Goal: Task Accomplishment & Management: Manage account settings

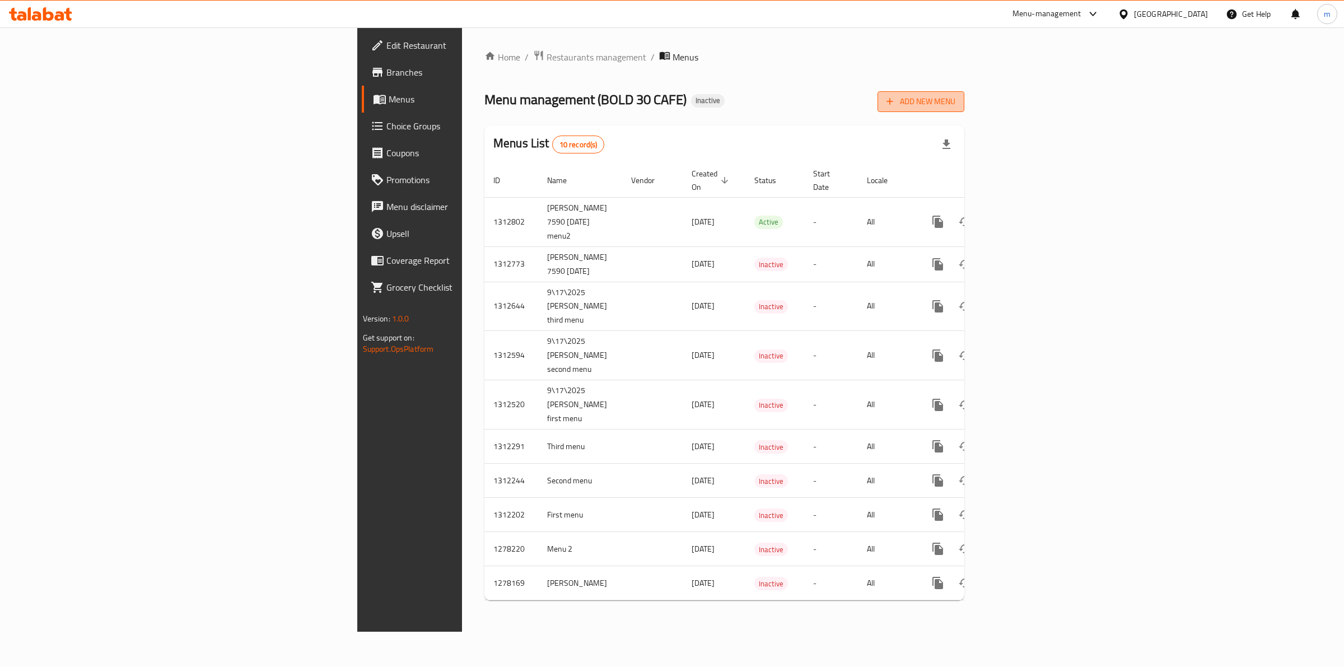
click at [964, 93] on button "Add New Menu" at bounding box center [920, 101] width 87 height 21
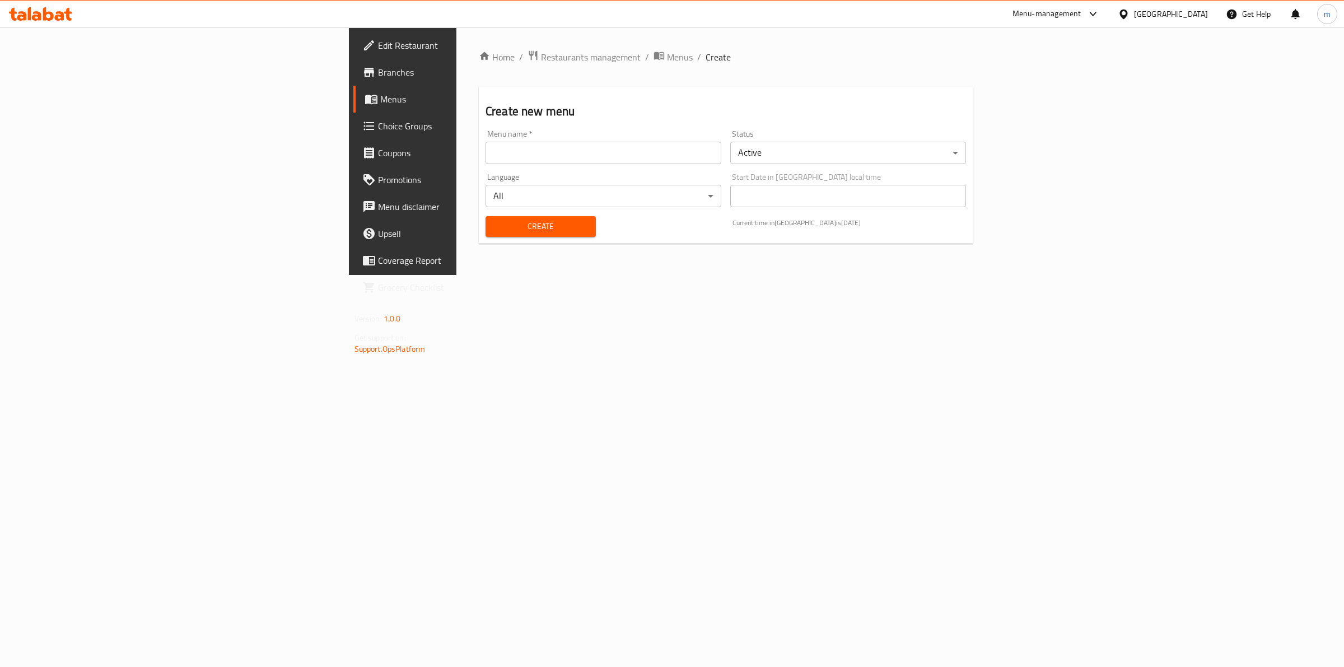
click at [485, 162] on input "text" at bounding box center [603, 153] width 236 height 22
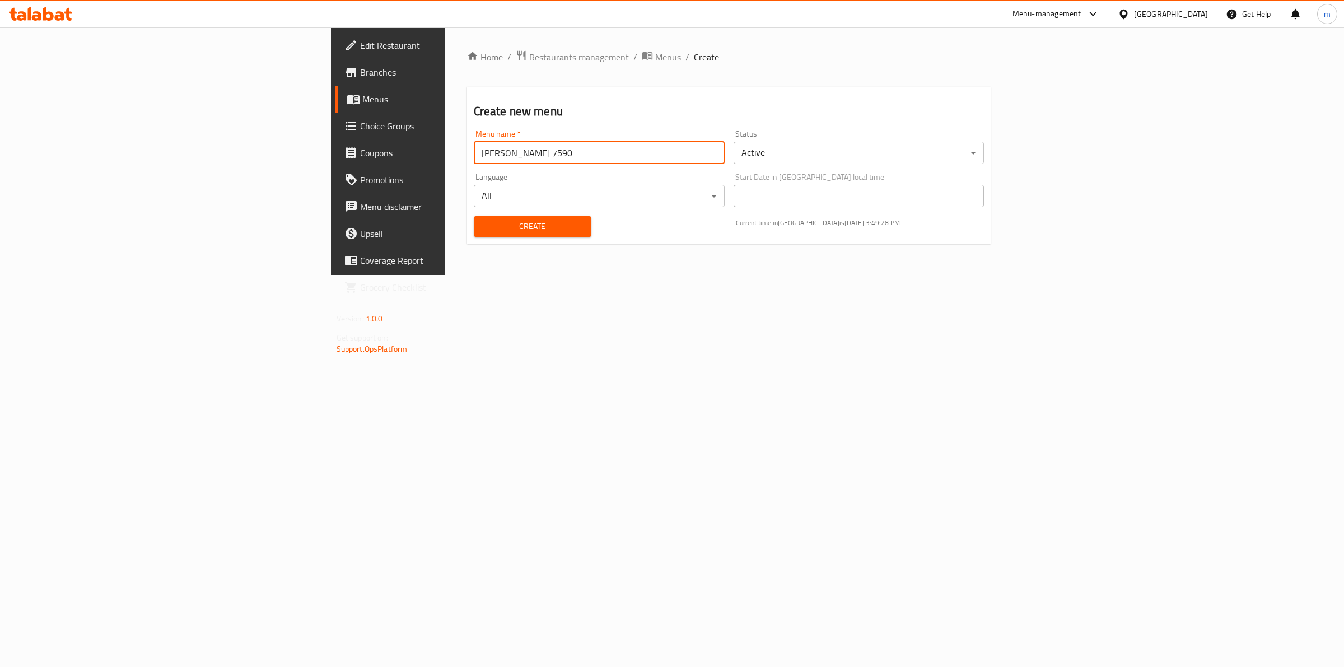
click at [474, 144] on input "[PERSON_NAME] 7590" at bounding box center [599, 153] width 251 height 22
click at [474, 152] on input "[PERSON_NAME] 7590 [DATE]" at bounding box center [599, 153] width 251 height 22
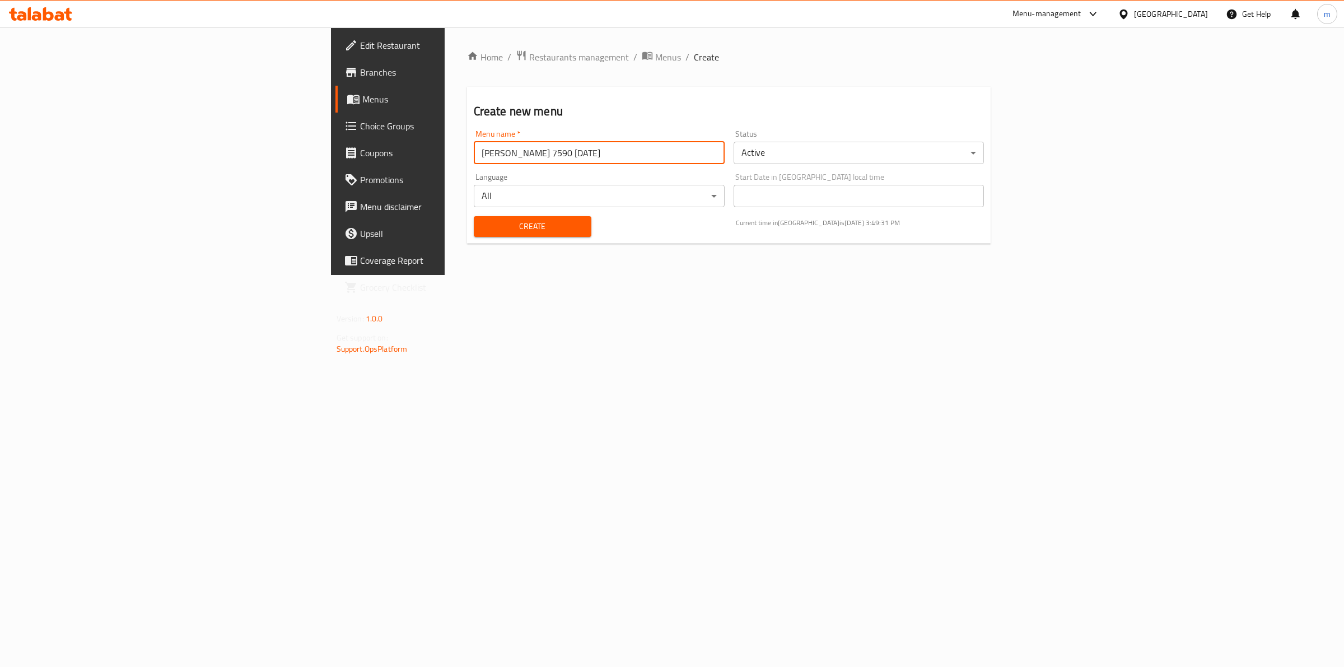
click at [474, 163] on input "[PERSON_NAME] 7590 [DATE]" at bounding box center [599, 153] width 251 height 22
click at [474, 152] on input "[PERSON_NAME] 7590 [DATE]" at bounding box center [599, 153] width 251 height 22
type input "[PERSON_NAME] 7590 [DATE] menu3"
click at [474, 234] on button "Create" at bounding box center [533, 226] width 118 height 21
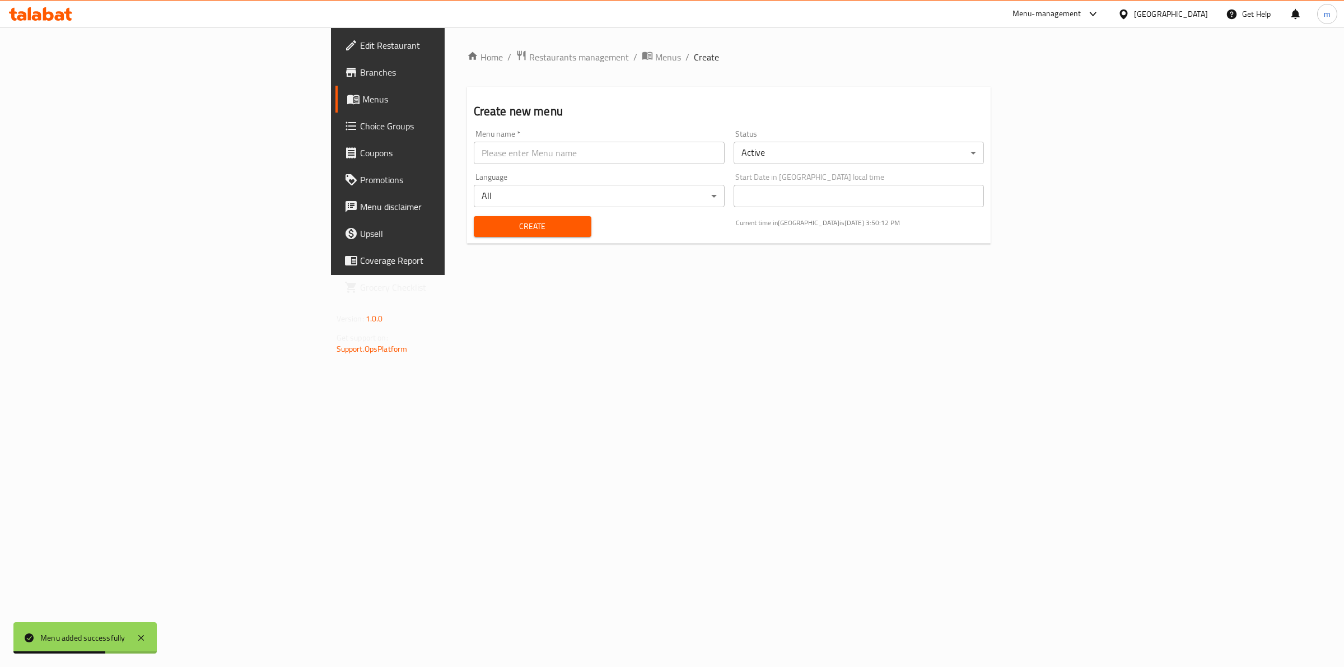
click at [362, 102] on span "Menus" at bounding box center [454, 98] width 184 height 13
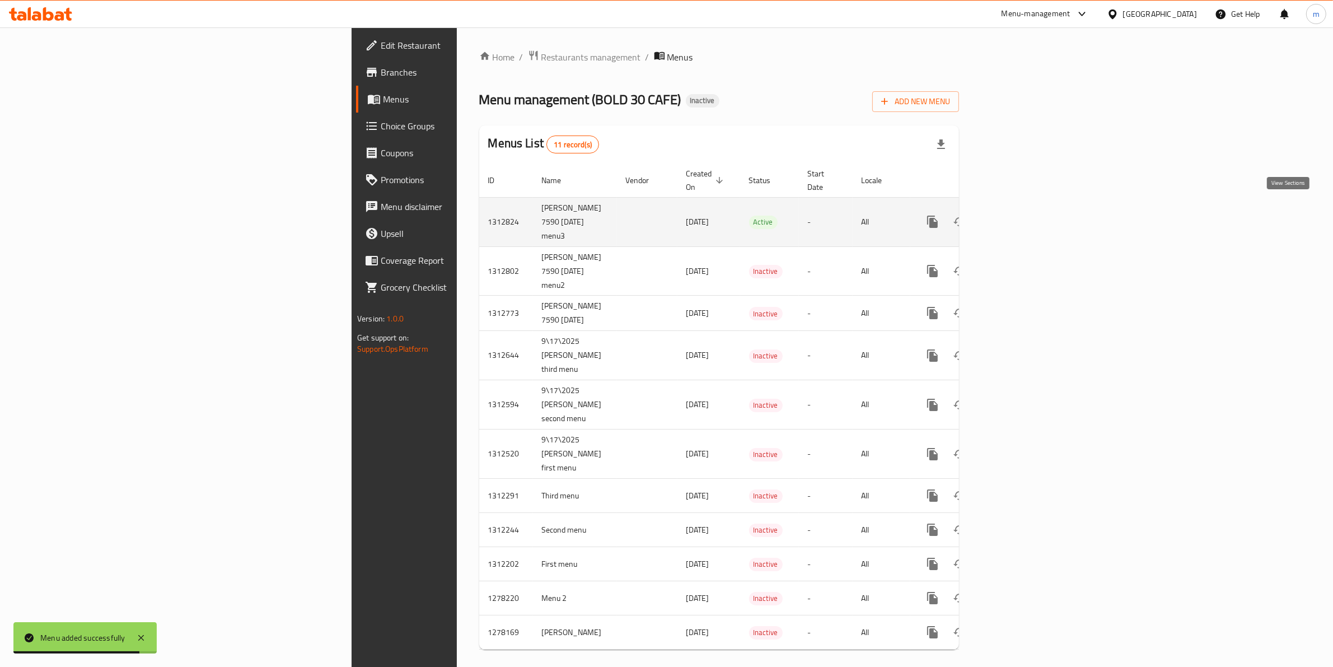
click at [1020, 215] on icon "enhanced table" at bounding box center [1013, 221] width 13 height 13
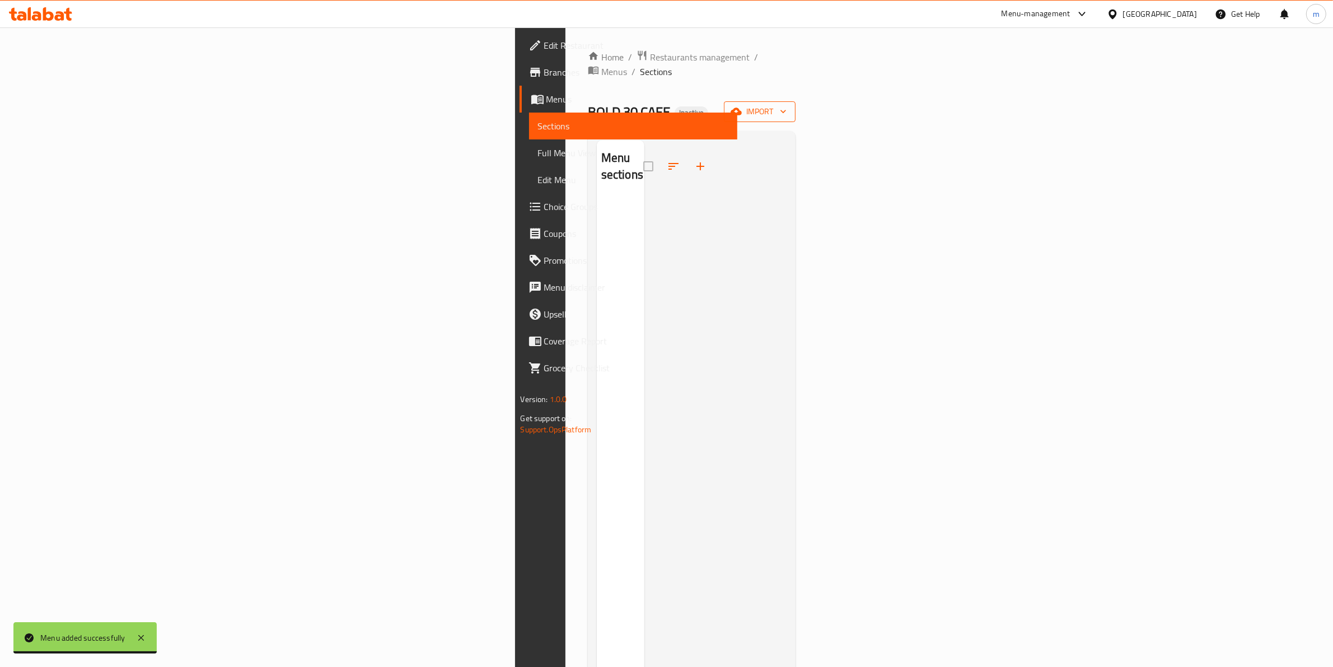
click at [795, 101] on button "import" at bounding box center [760, 111] width 72 height 21
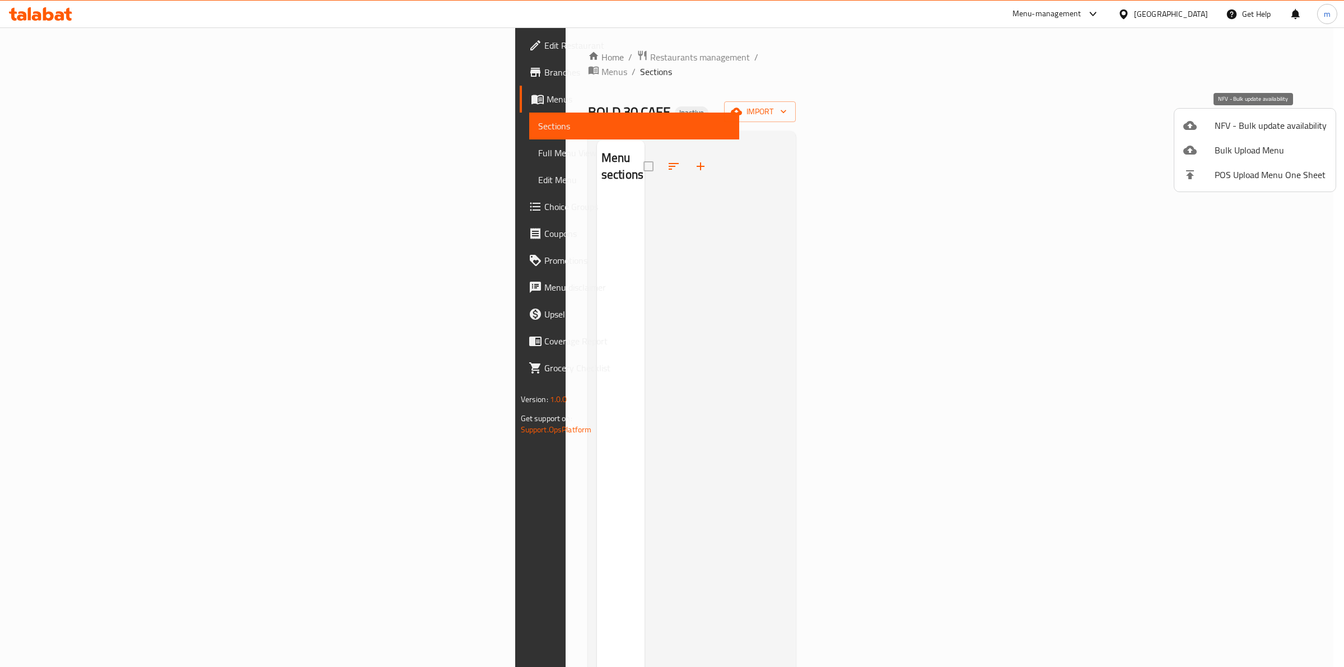
click at [1201, 121] on div at bounding box center [1198, 125] width 31 height 13
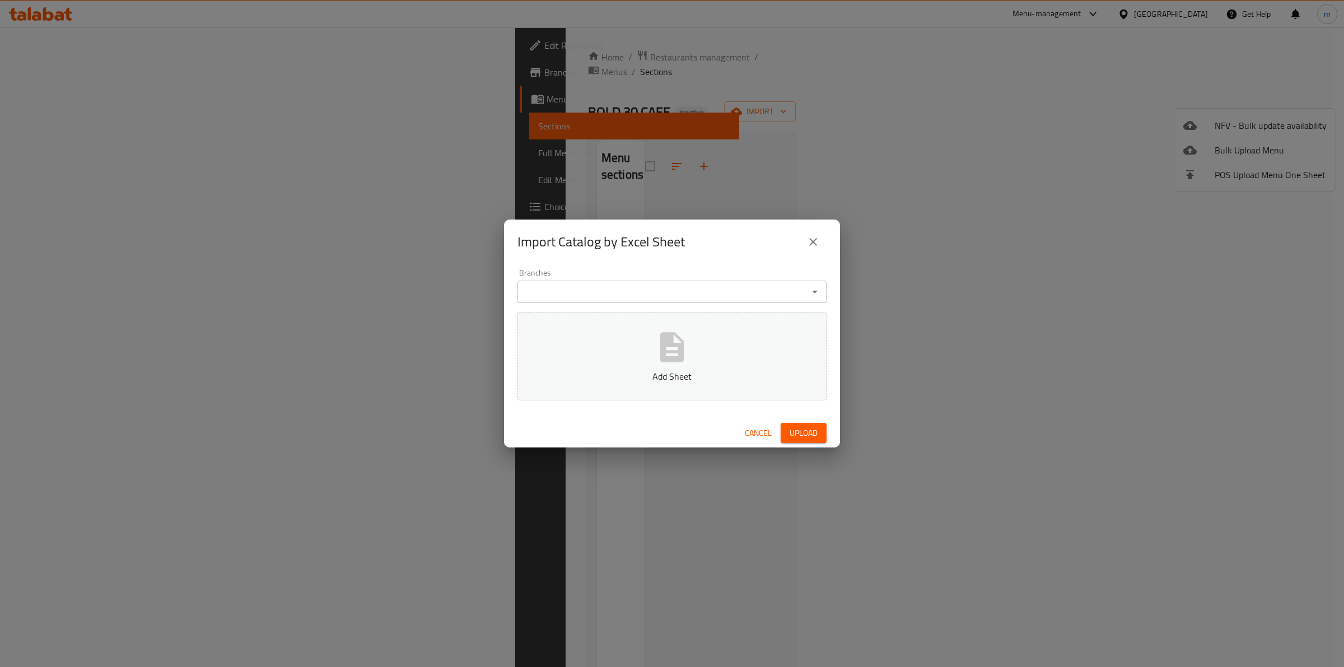
click at [1152, 146] on div "Import Catalog by Excel Sheet Branches Branches Add Sheet Cancel Upload" at bounding box center [672, 333] width 1344 height 667
click at [818, 238] on icon "close" at bounding box center [812, 241] width 13 height 13
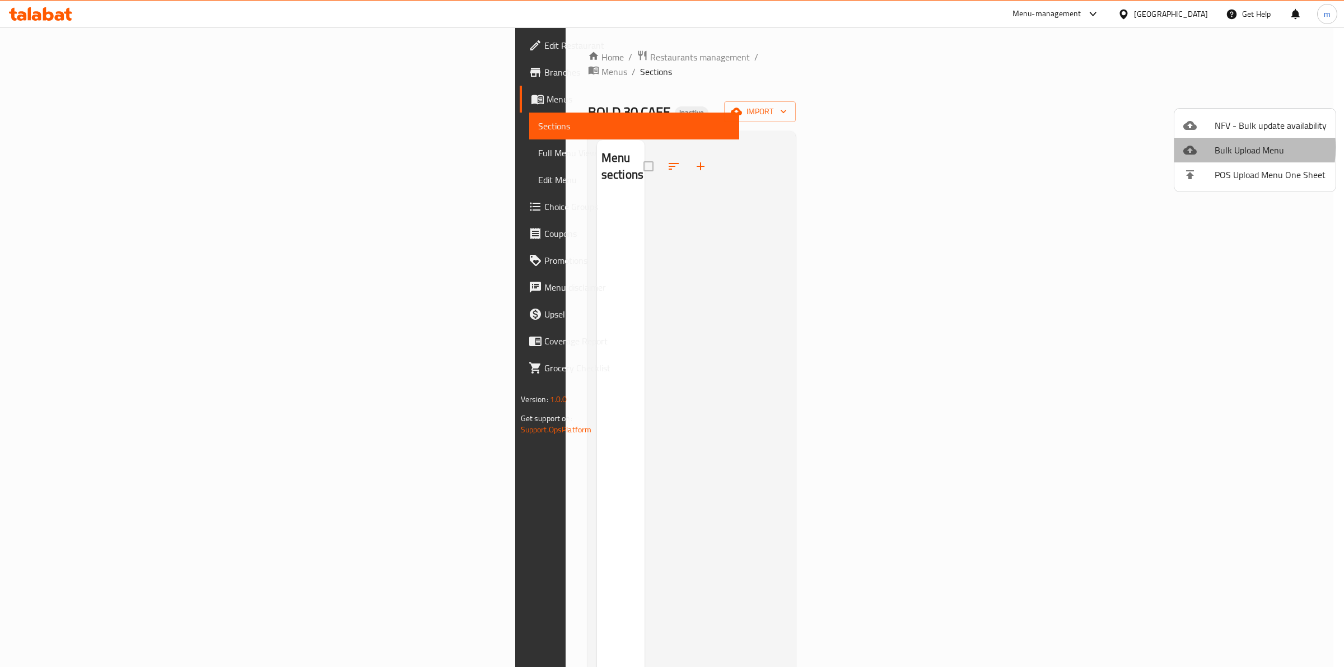
click at [1192, 147] on icon at bounding box center [1189, 150] width 13 height 9
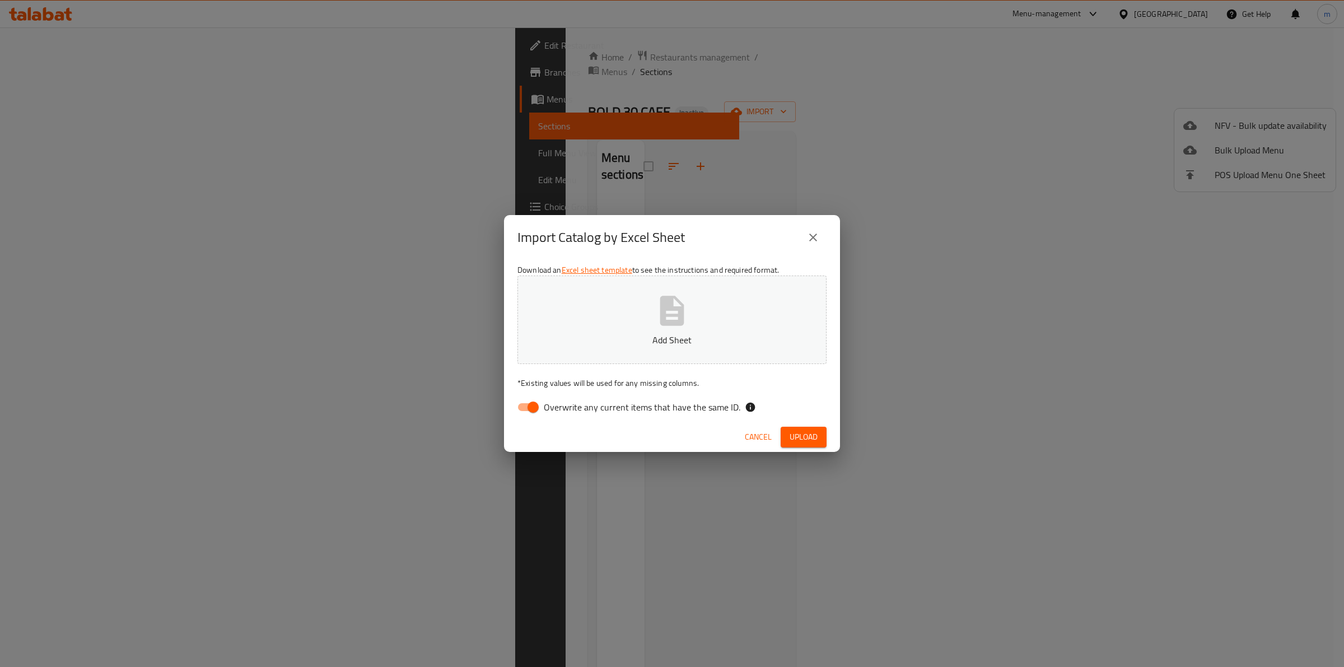
click at [507, 429] on div "Cancel Upload" at bounding box center [672, 437] width 336 height 30
click at [559, 394] on div "Download an Excel sheet template to see the instructions and required format. A…" at bounding box center [672, 341] width 336 height 162
click at [547, 411] on span "Overwrite any current items that have the same ID." at bounding box center [642, 406] width 196 height 13
click at [547, 411] on input "Overwrite any current items that have the same ID." at bounding box center [533, 406] width 64 height 21
checkbox input "false"
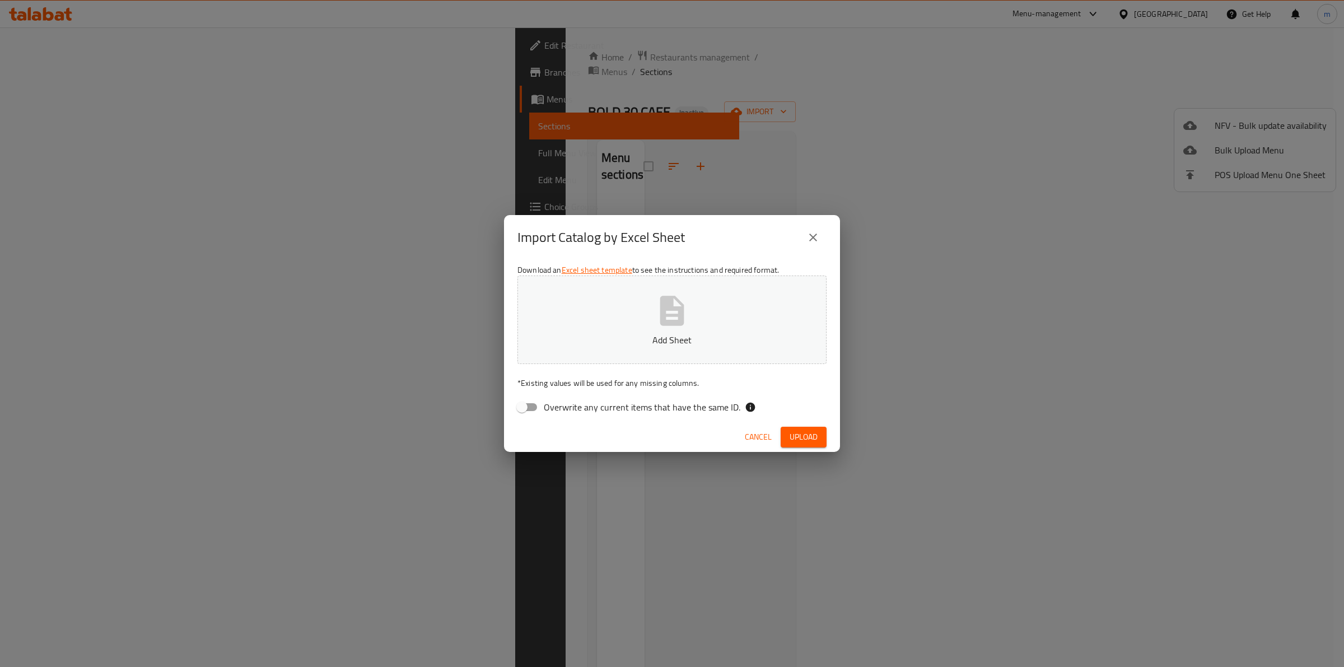
click at [619, 333] on p "Add Sheet" at bounding box center [672, 339] width 274 height 13
click at [798, 434] on span "Upload" at bounding box center [803, 437] width 28 height 14
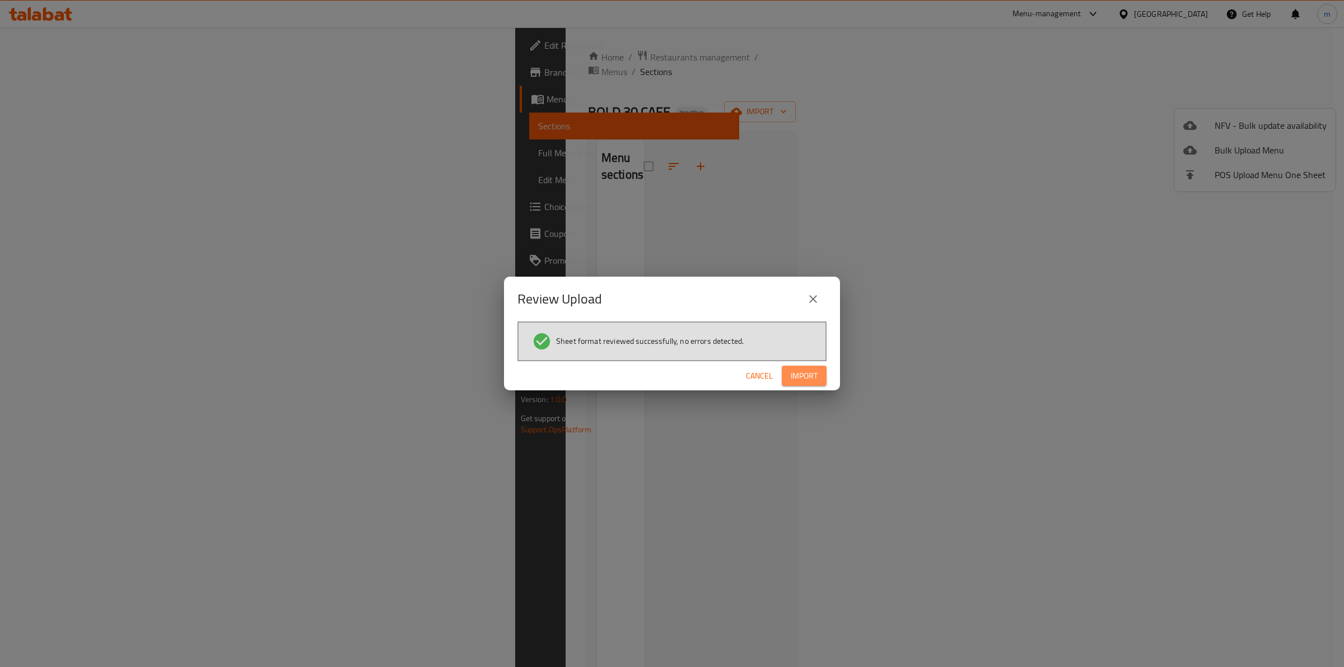
click at [798, 384] on button "Import" at bounding box center [804, 376] width 45 height 21
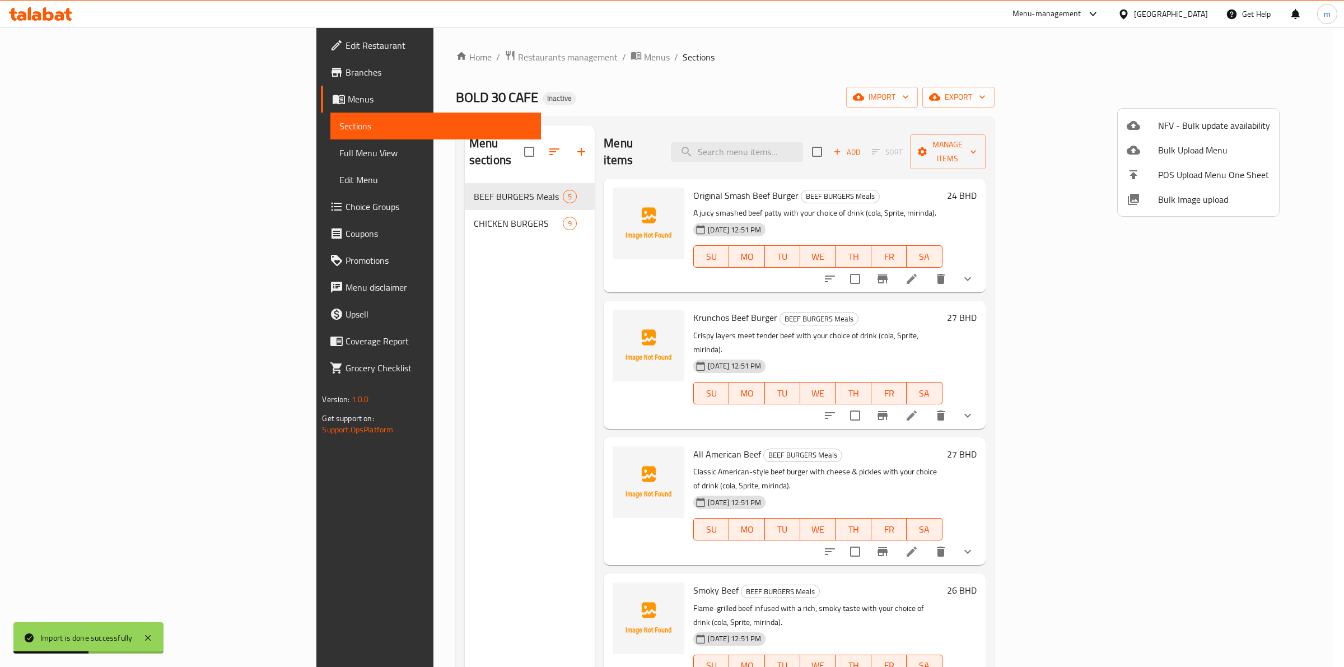
click at [476, 293] on div at bounding box center [672, 333] width 1344 height 667
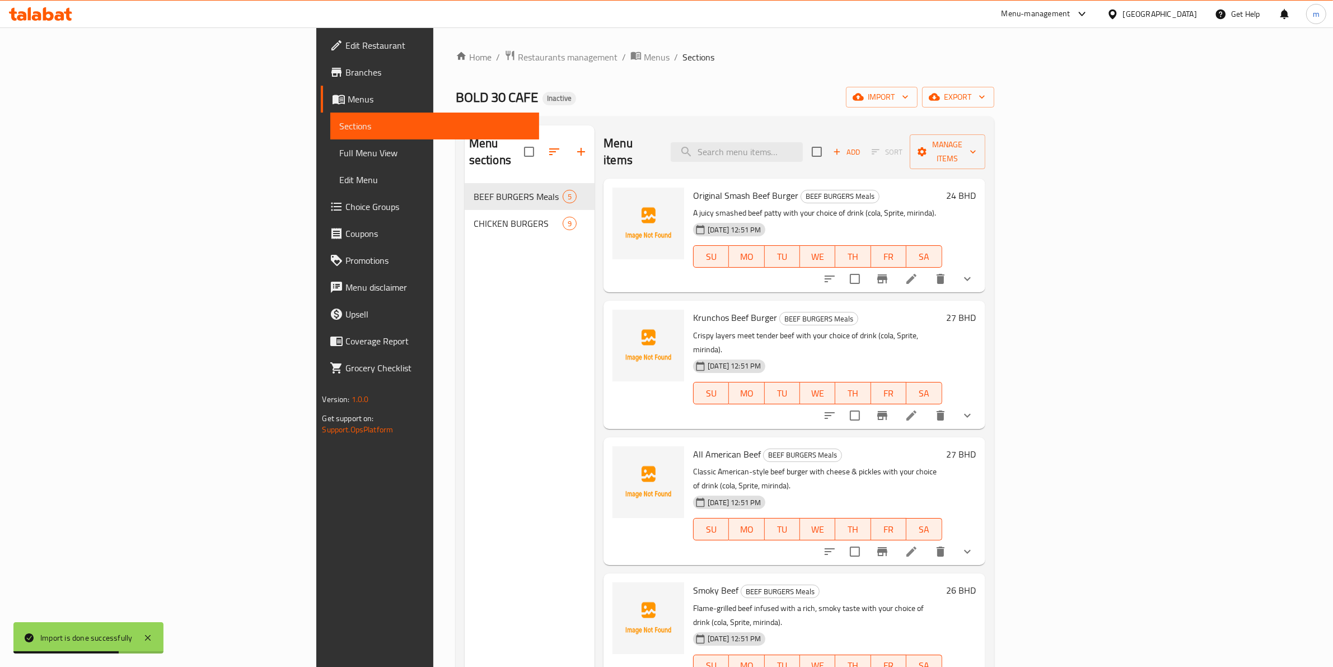
click at [974, 272] on icon "show more" at bounding box center [967, 278] width 13 height 13
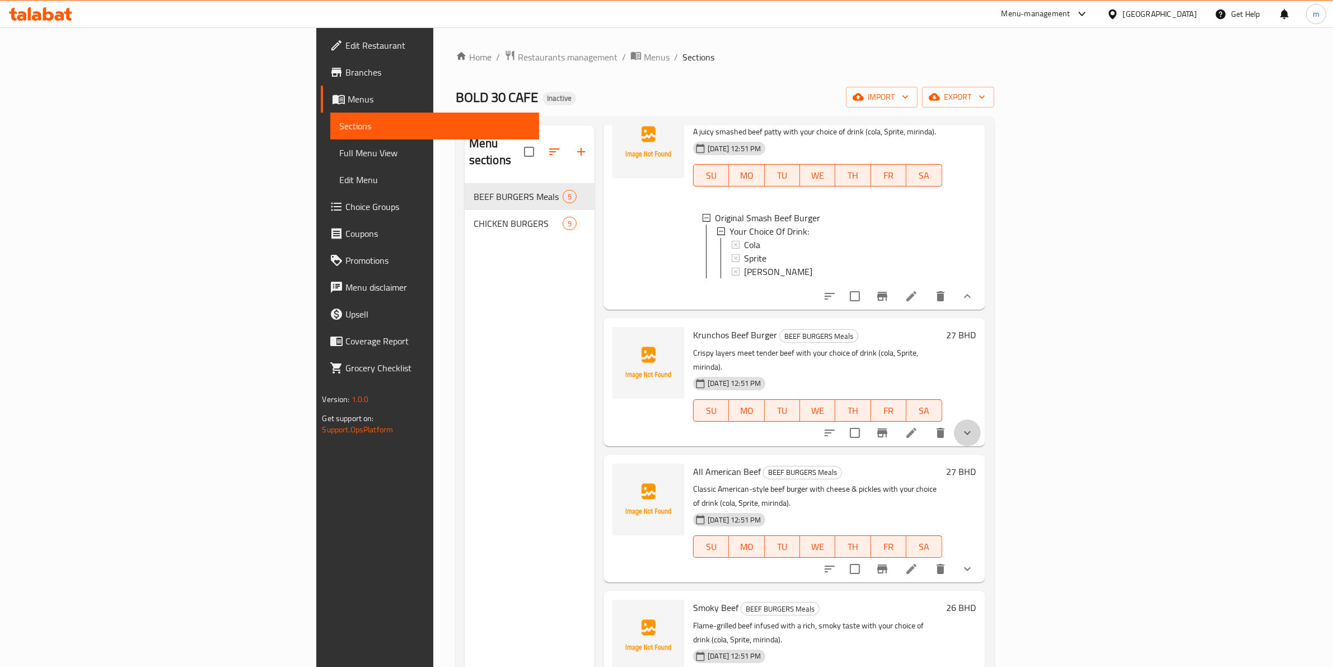
click at [981, 419] on button "show more" at bounding box center [967, 432] width 27 height 27
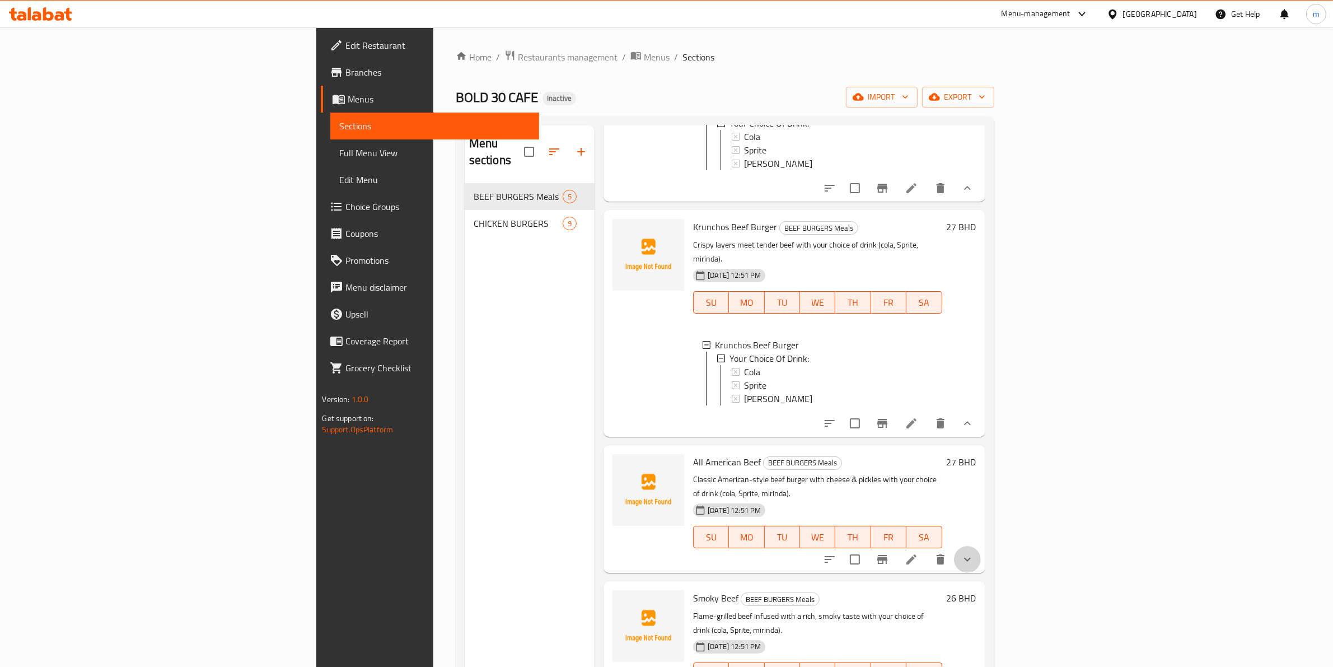
click at [981, 546] on button "show more" at bounding box center [967, 559] width 27 height 27
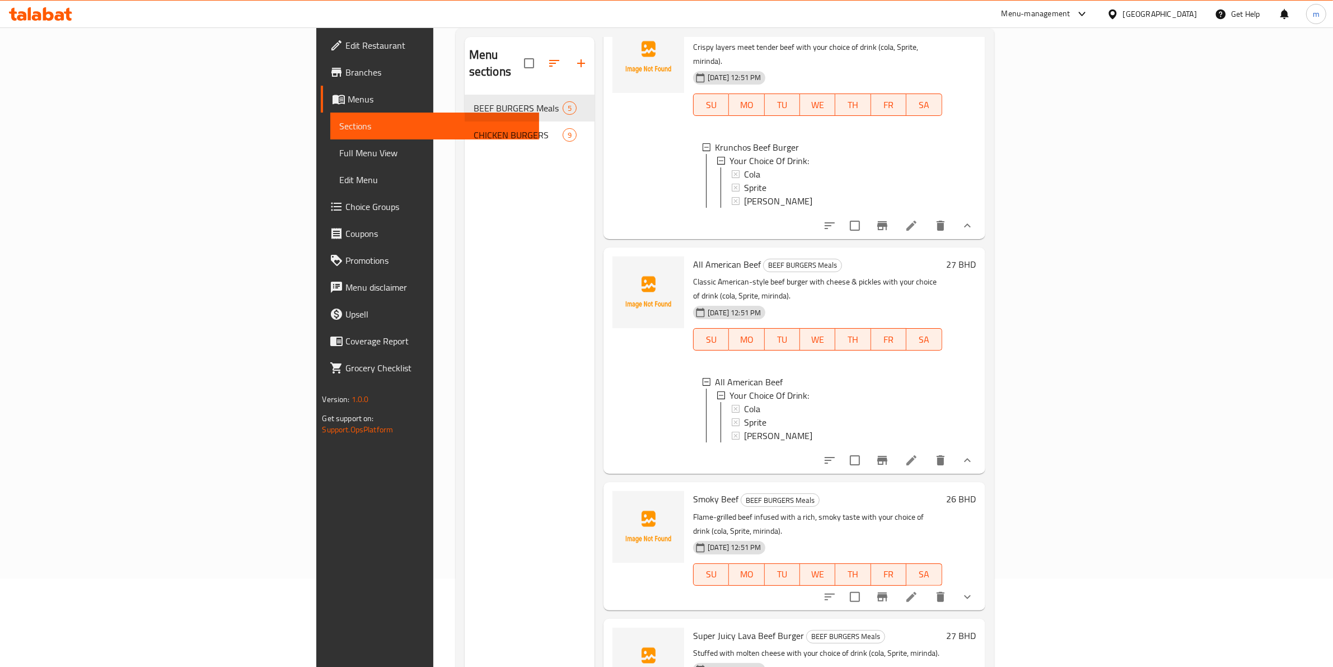
scroll to position [157, 0]
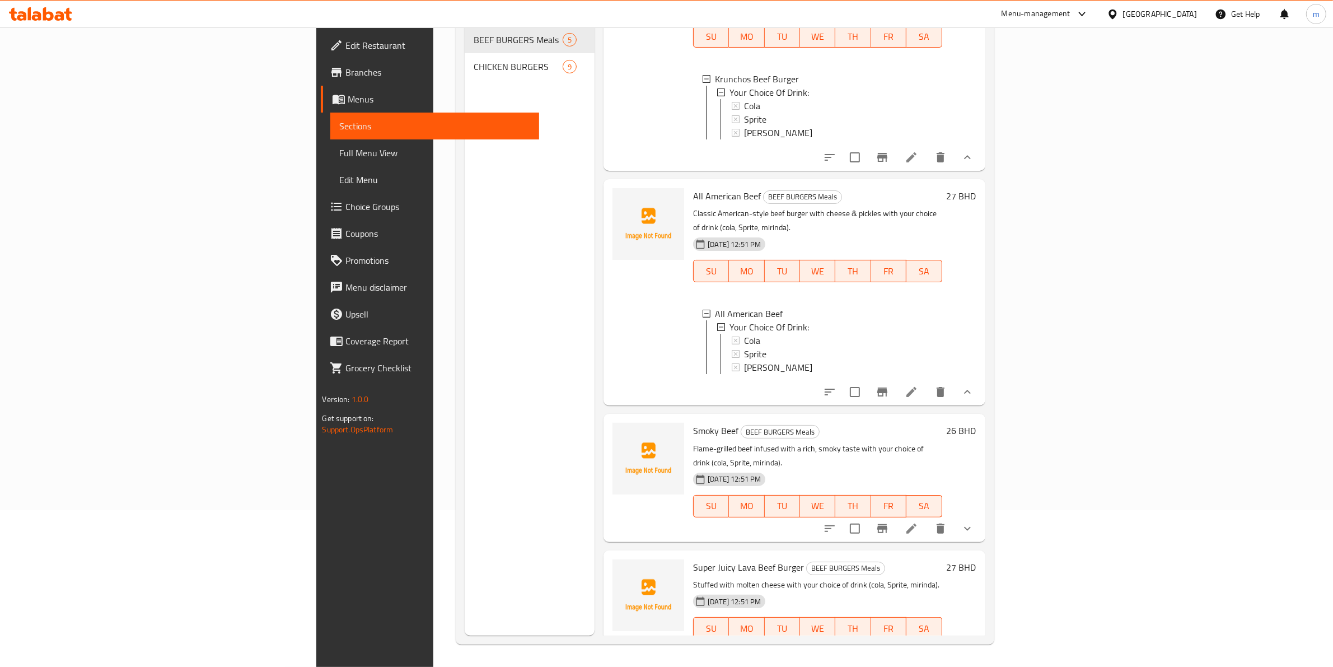
click at [981, 515] on div at bounding box center [898, 528] width 165 height 27
click at [974, 522] on icon "show more" at bounding box center [967, 528] width 13 height 13
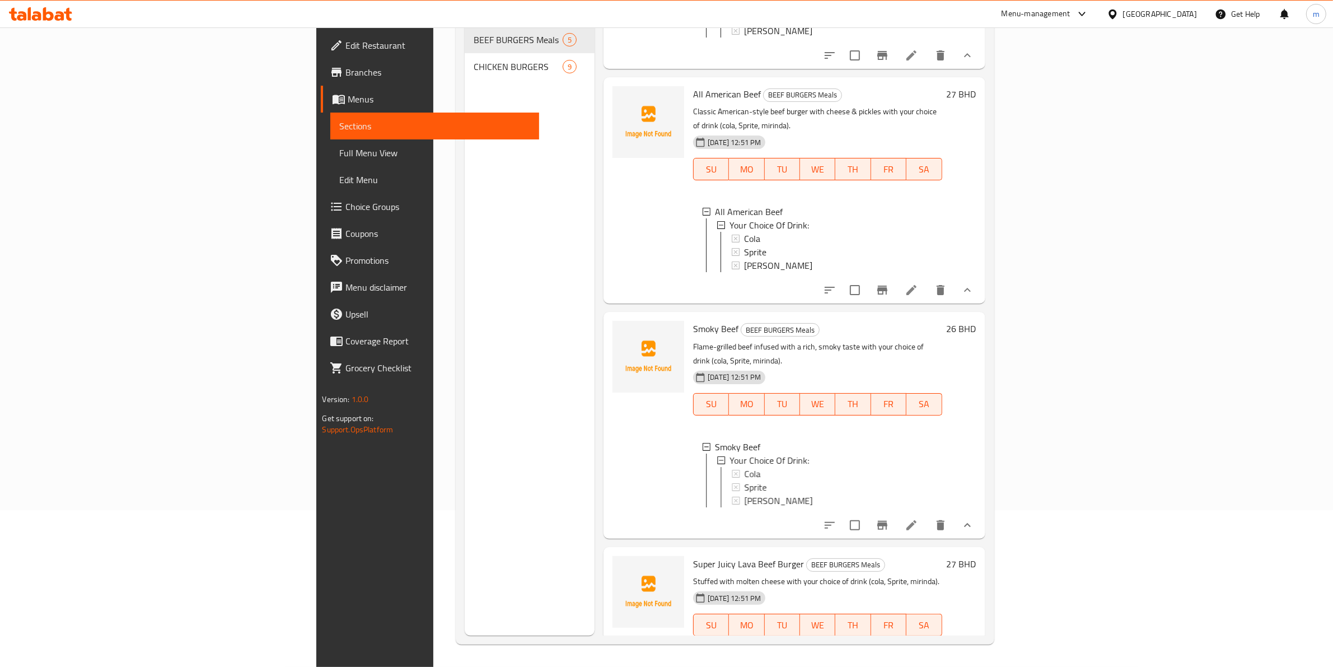
scroll to position [408, 0]
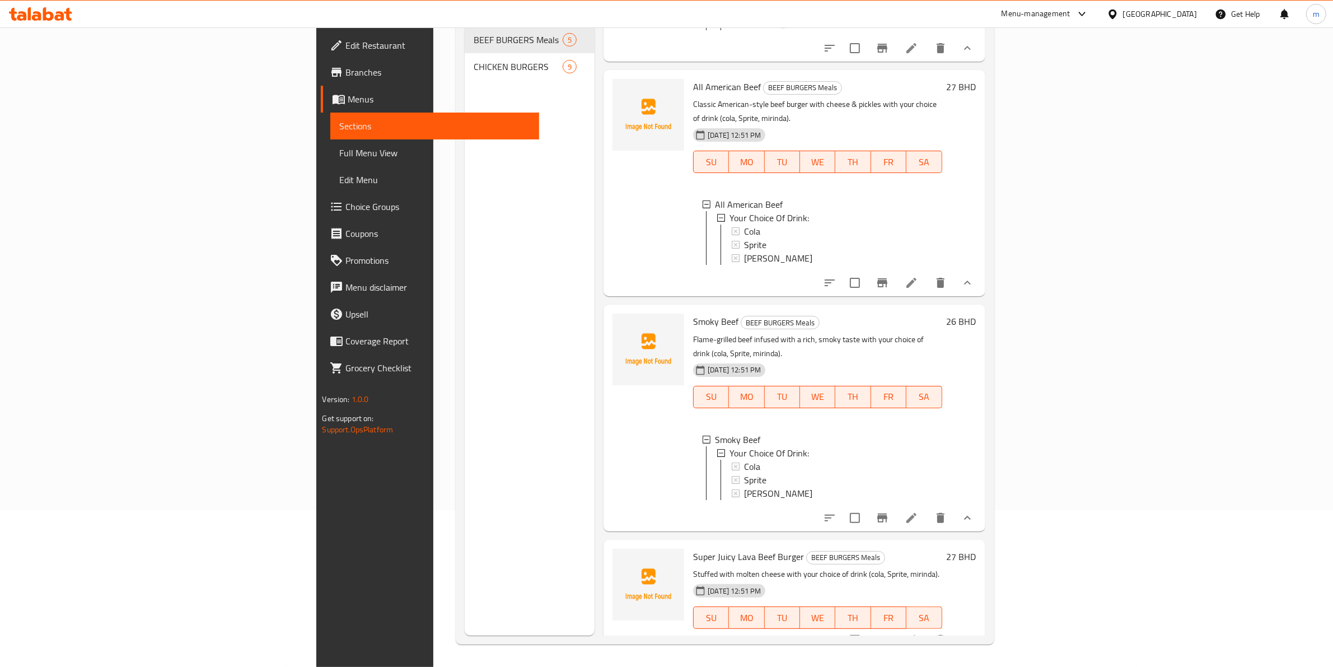
click at [974, 633] on icon "show more" at bounding box center [967, 639] width 13 height 13
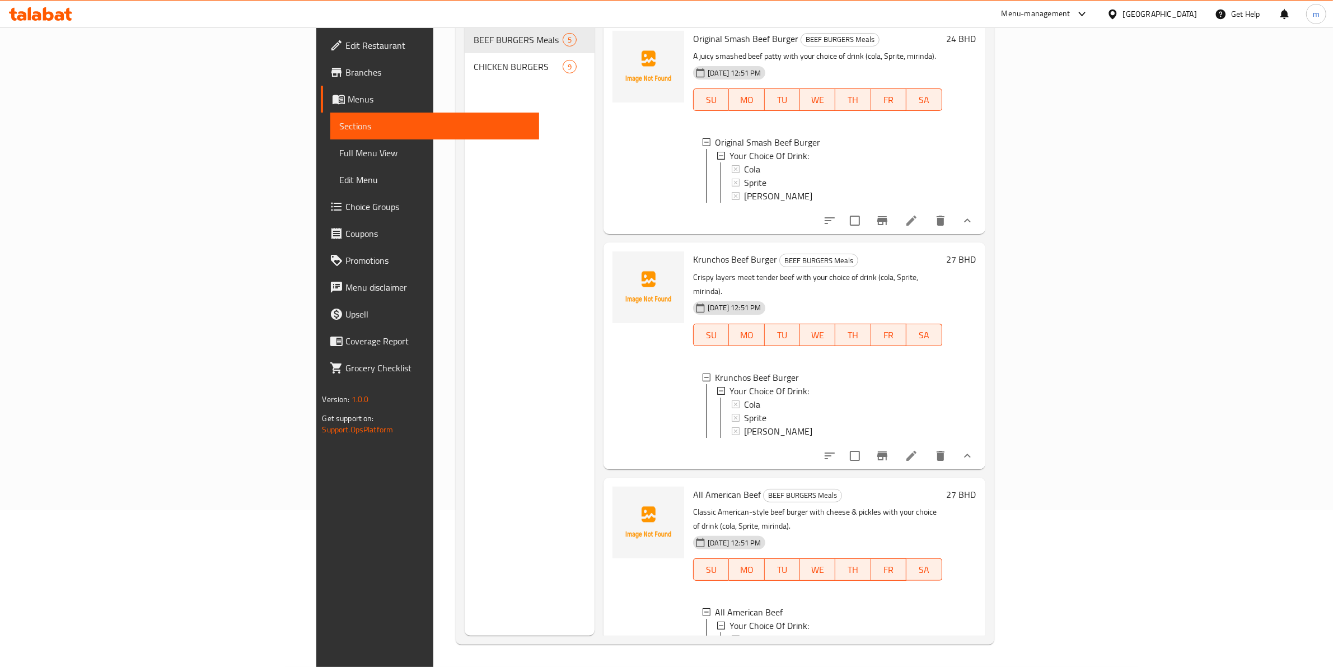
scroll to position [0, 0]
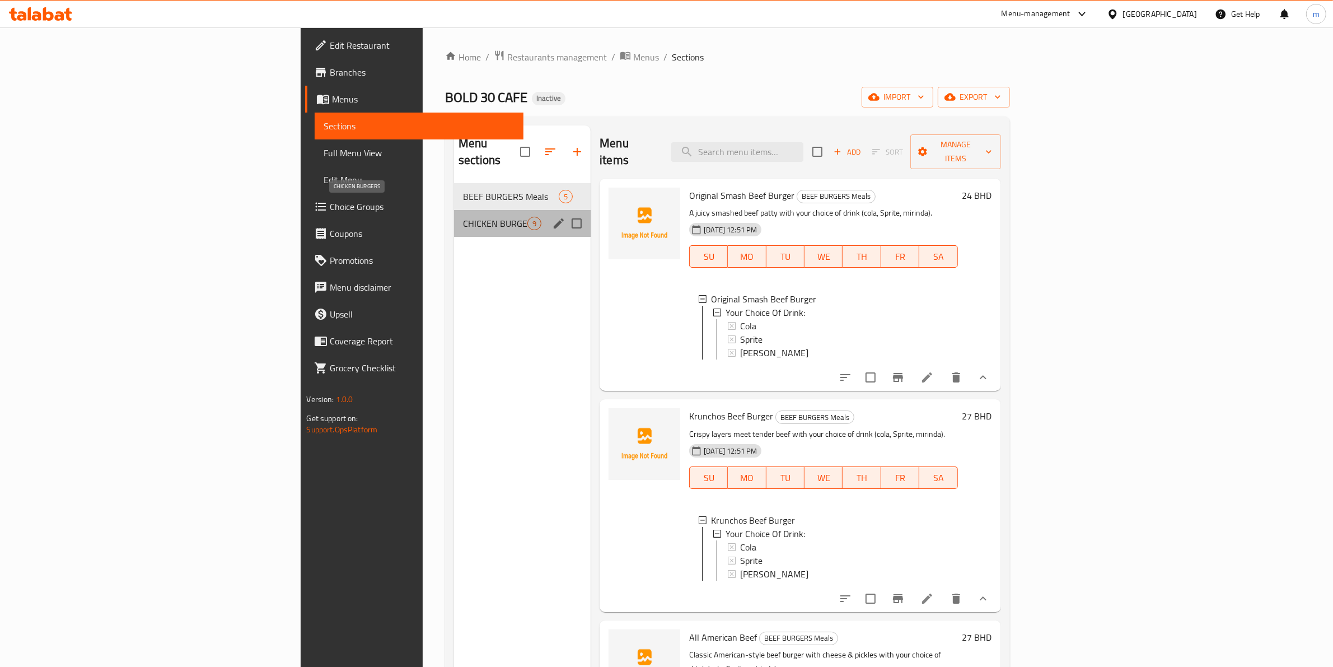
click at [463, 217] on span "CHICKEN BURGERS" at bounding box center [495, 223] width 64 height 13
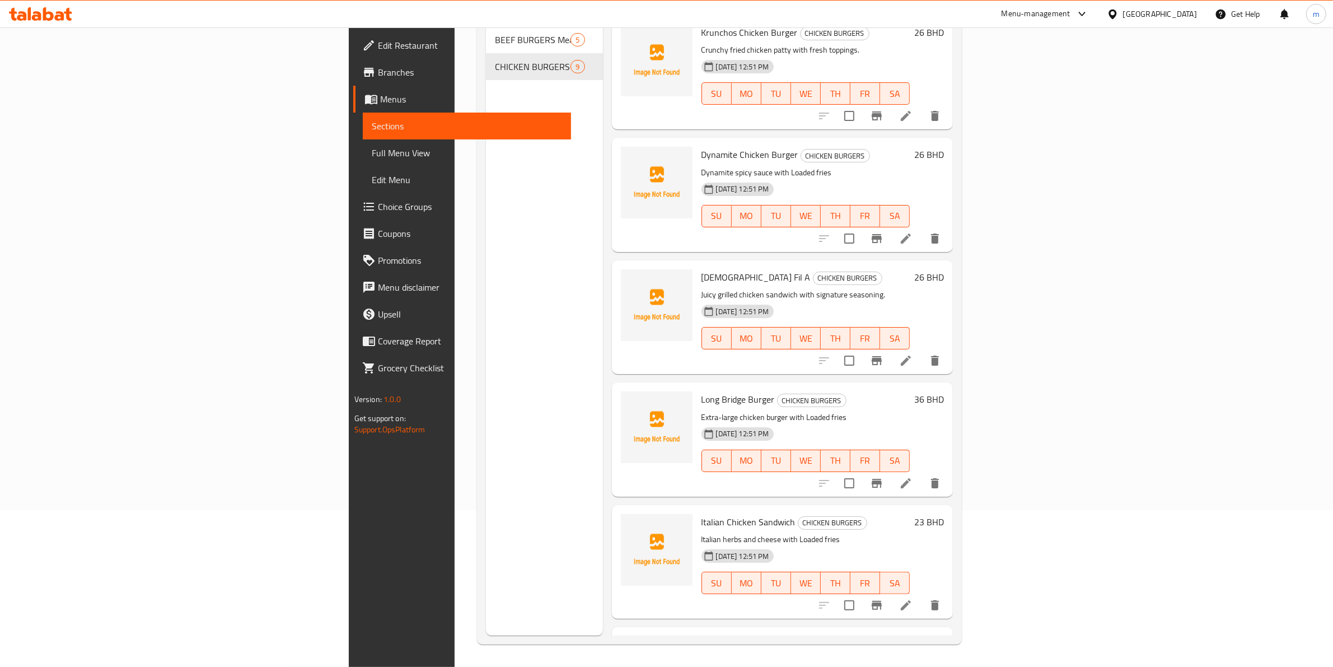
scroll to position [181, 0]
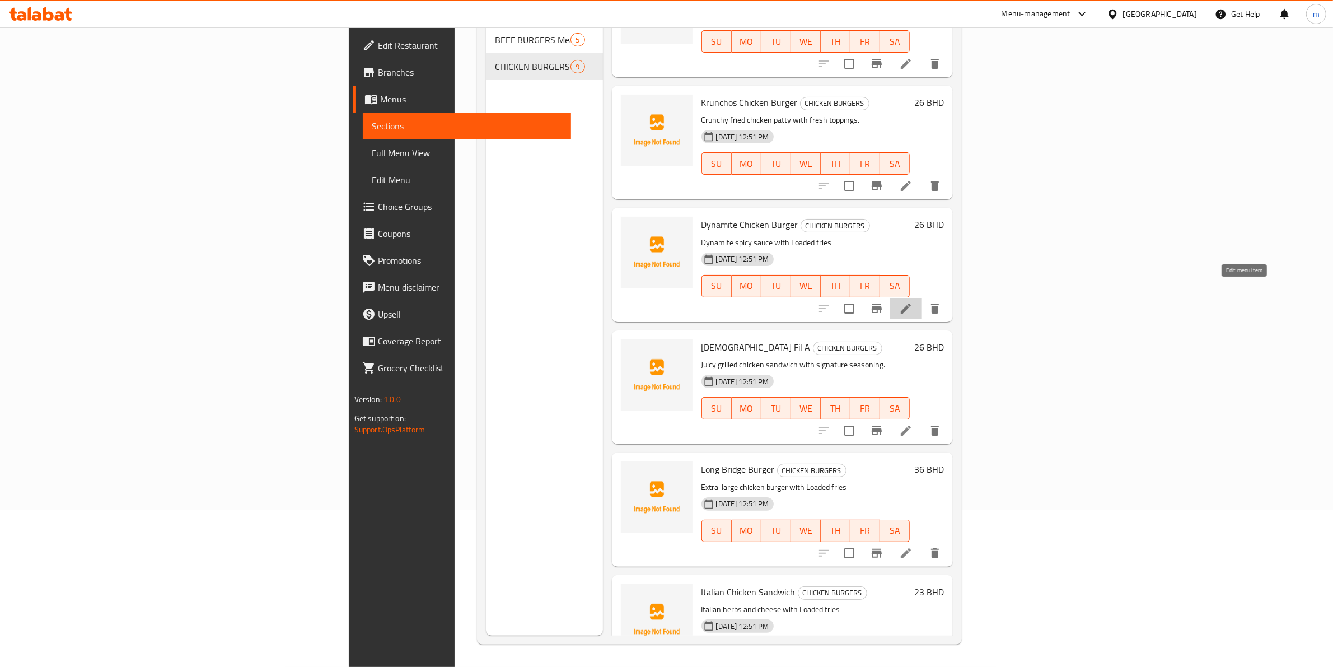
click at [912, 302] on icon at bounding box center [905, 308] width 13 height 13
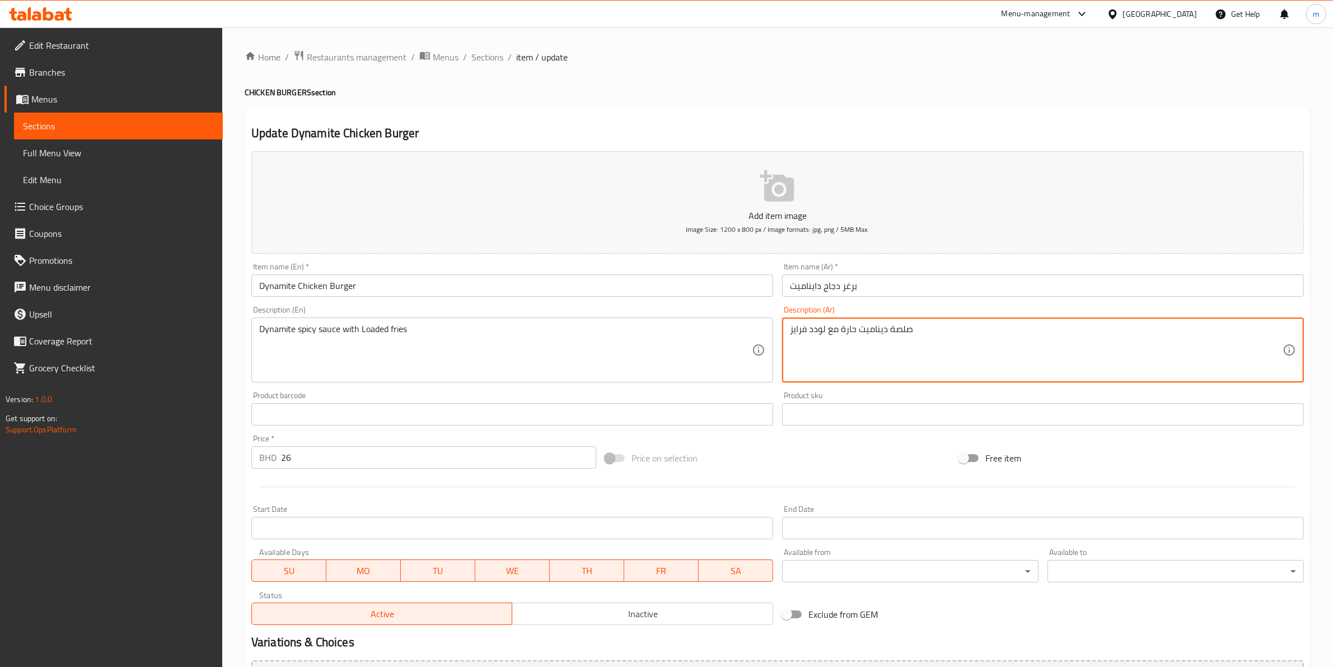
click at [895, 329] on textarea "صلصة ديناميت حارة مع لودد فرايز" at bounding box center [1036, 350] width 493 height 53
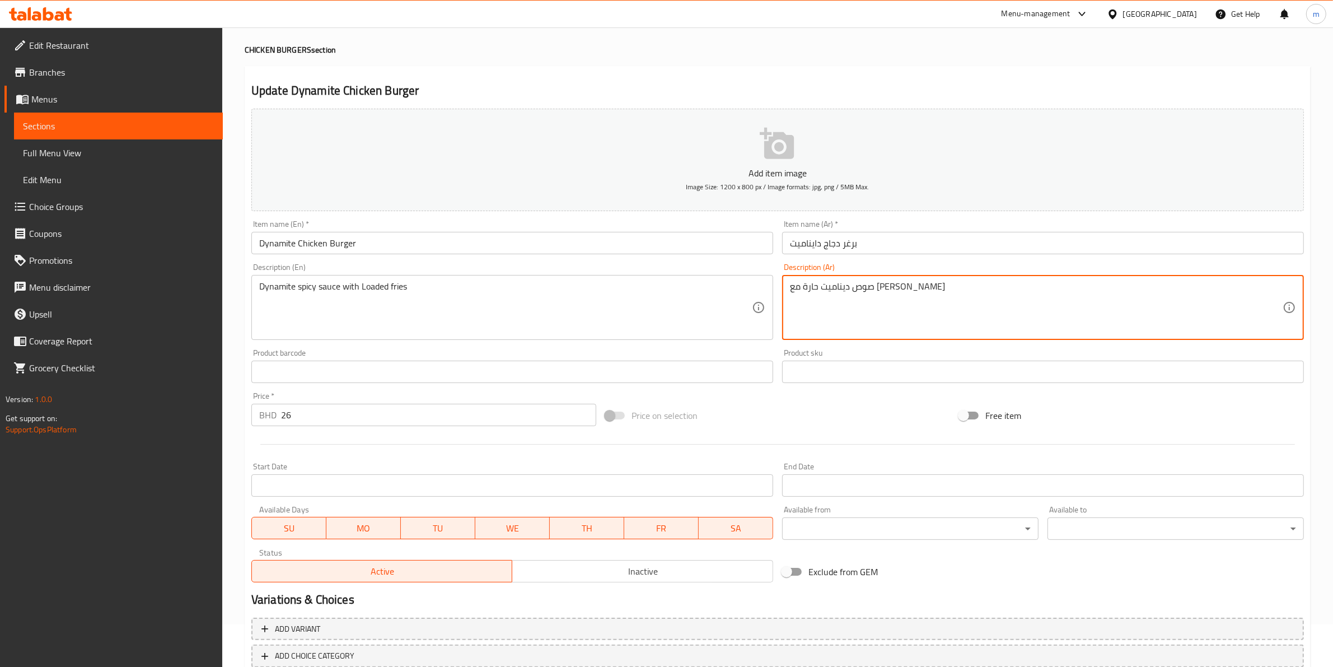
scroll to position [113, 0]
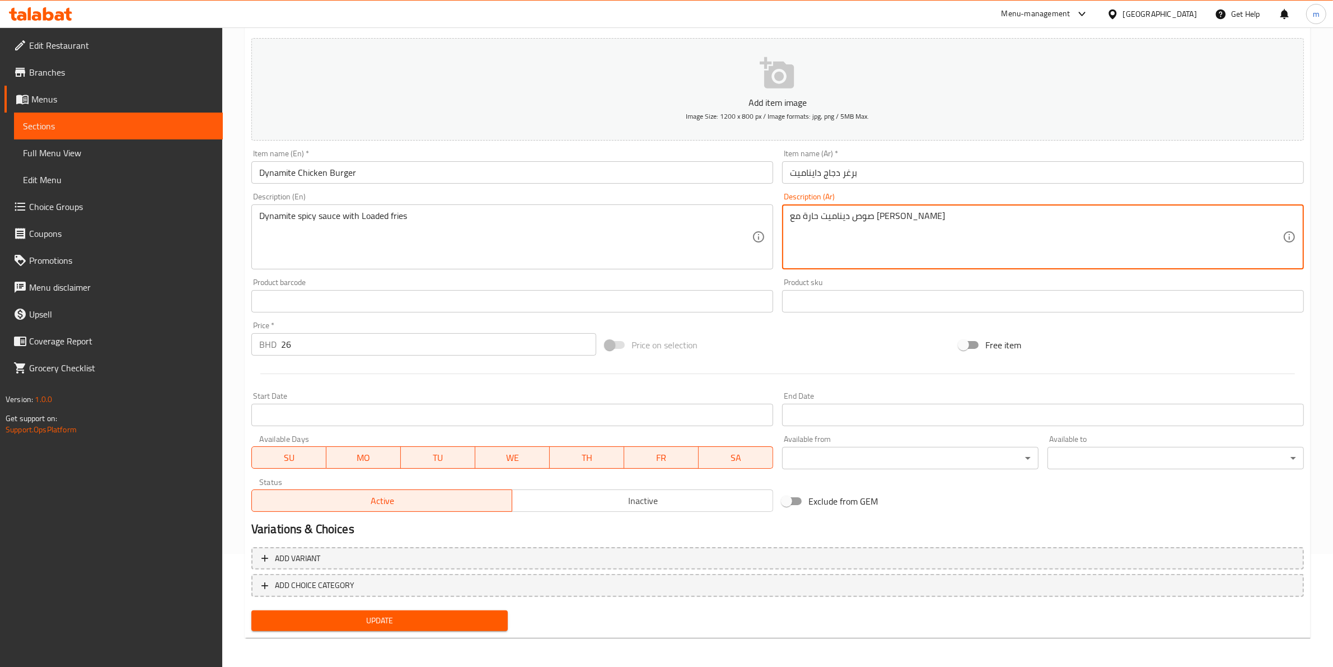
type textarea "صوص ديناميت حارة مع [PERSON_NAME]"
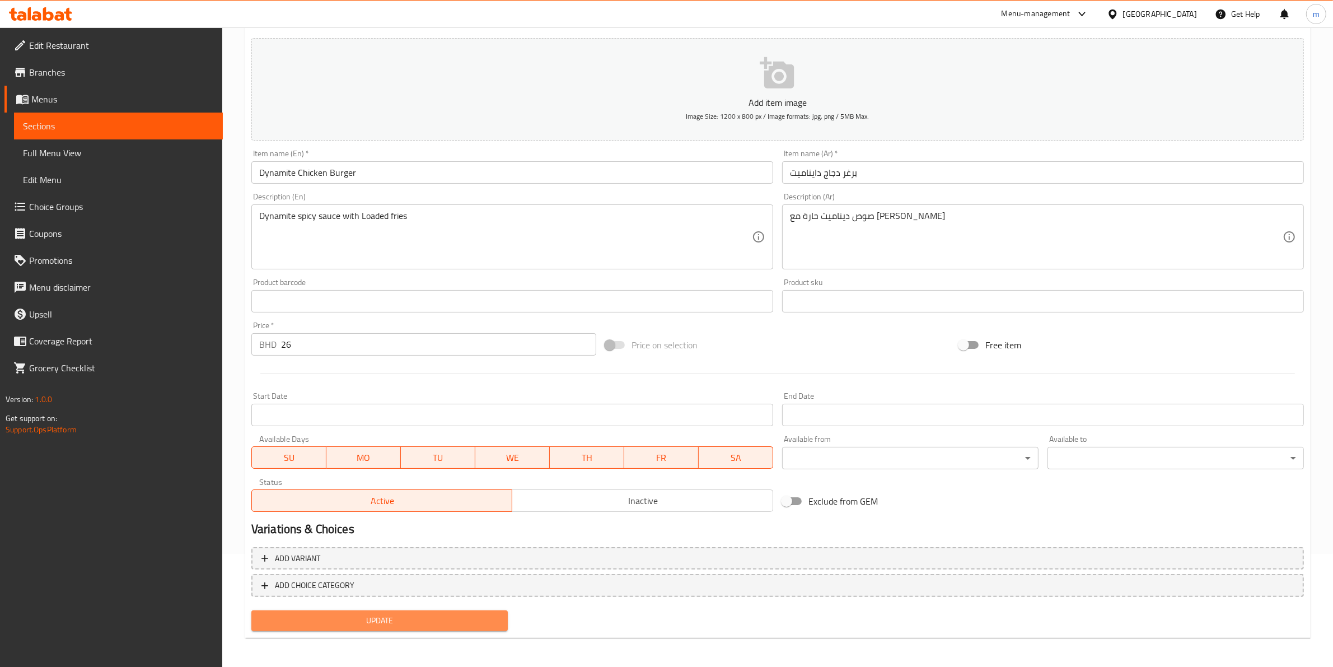
click at [359, 623] on span "Update" at bounding box center [379, 621] width 238 height 14
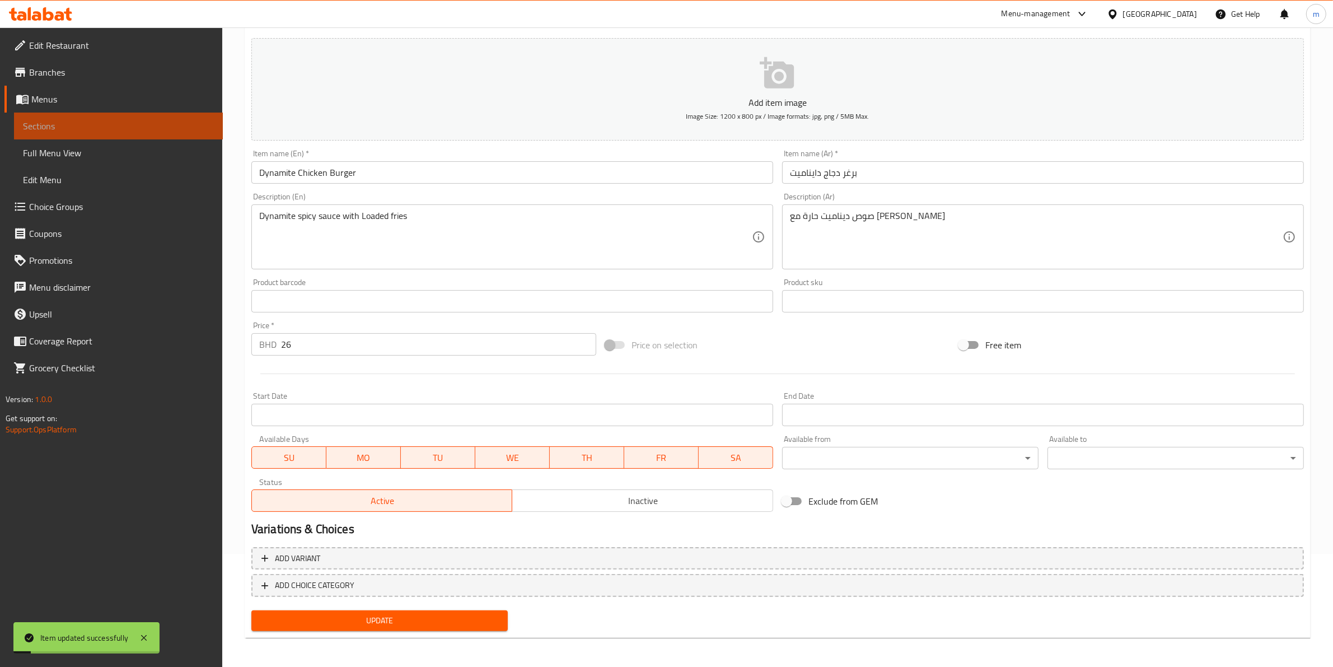
click at [87, 128] on span "Sections" at bounding box center [118, 125] width 191 height 13
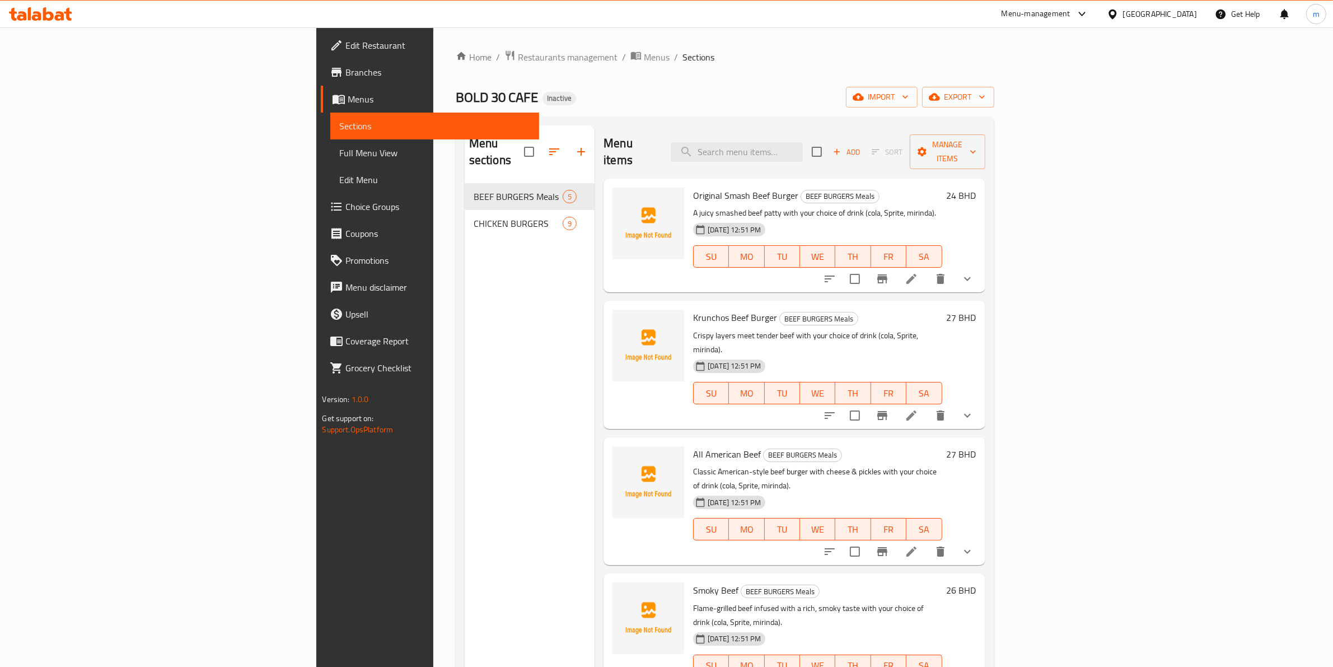
click at [339, 126] on span "Sections" at bounding box center [434, 125] width 191 height 13
click at [348, 96] on span "Menus" at bounding box center [439, 98] width 182 height 13
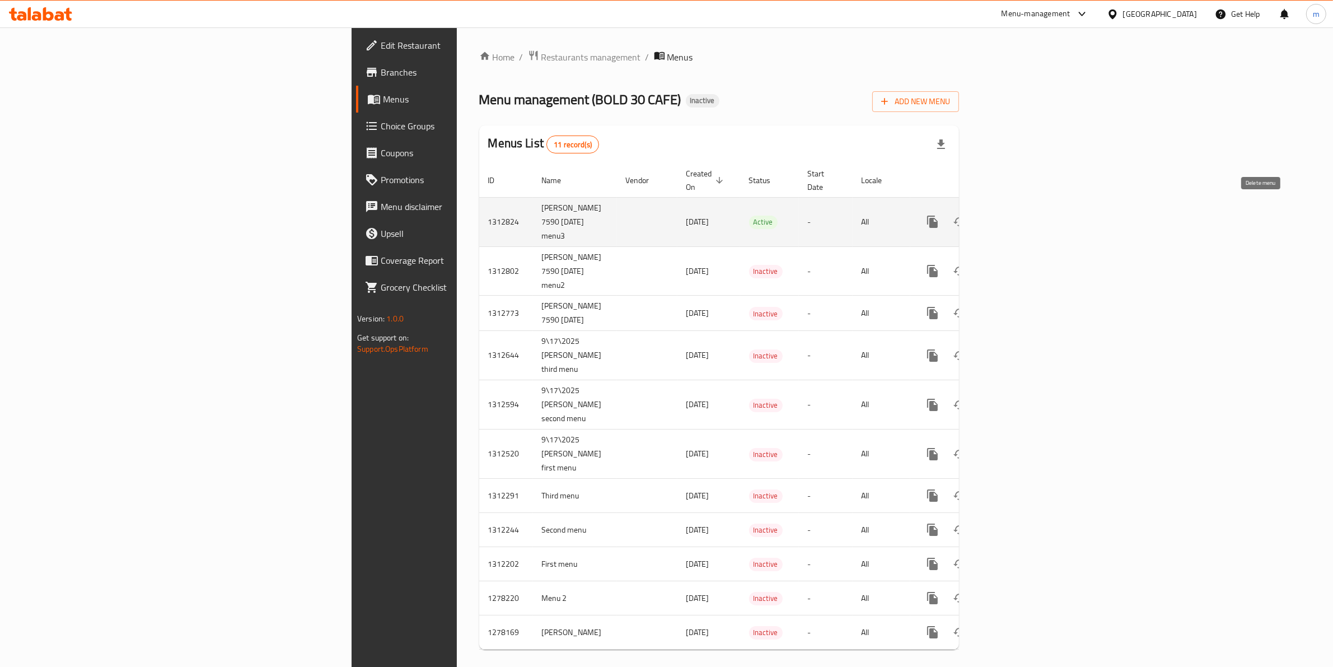
click at [1000, 217] on button "enhanced table" at bounding box center [986, 221] width 27 height 27
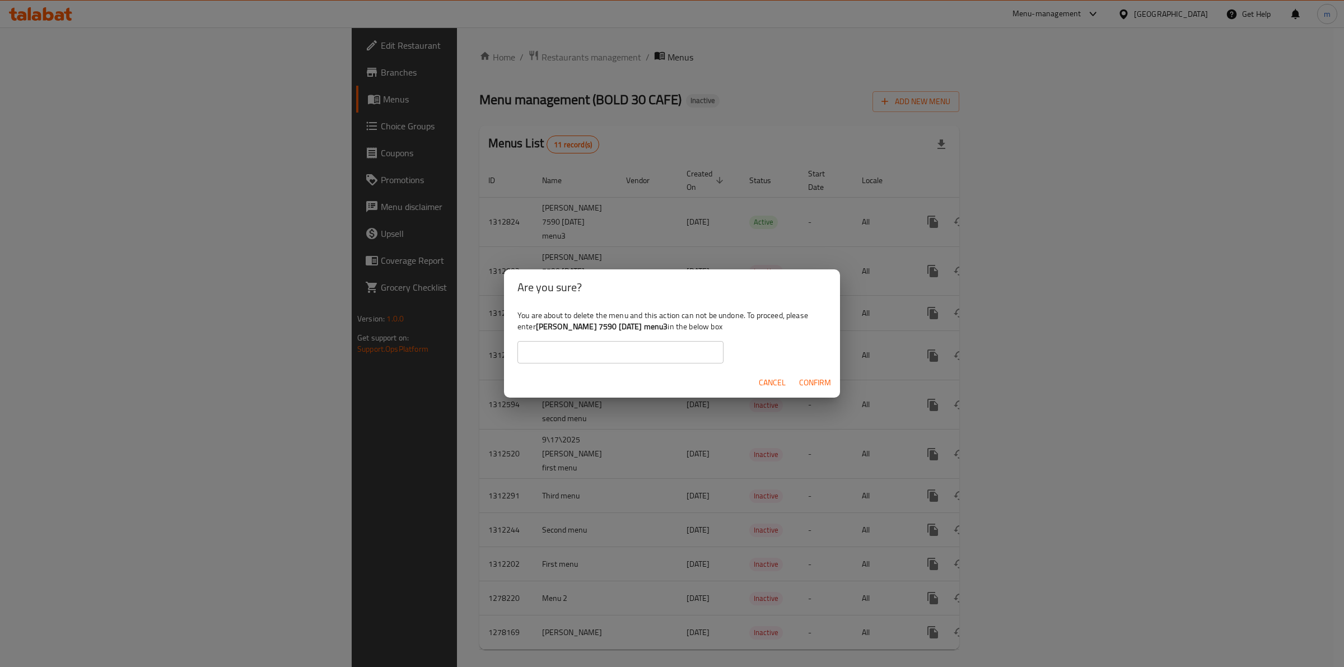
drag, startPoint x: 538, startPoint y: 326, endPoint x: 675, endPoint y: 330, distance: 137.2
click at [675, 330] on div "You are about to delete the menu and this action can not be undone. To proceed,…" at bounding box center [672, 336] width 336 height 63
copy b "[PERSON_NAME] 7590 [DATE] menu3"
click at [675, 353] on input "text" at bounding box center [620, 352] width 206 height 22
paste input "[PERSON_NAME] 7590 [DATE] menu3"
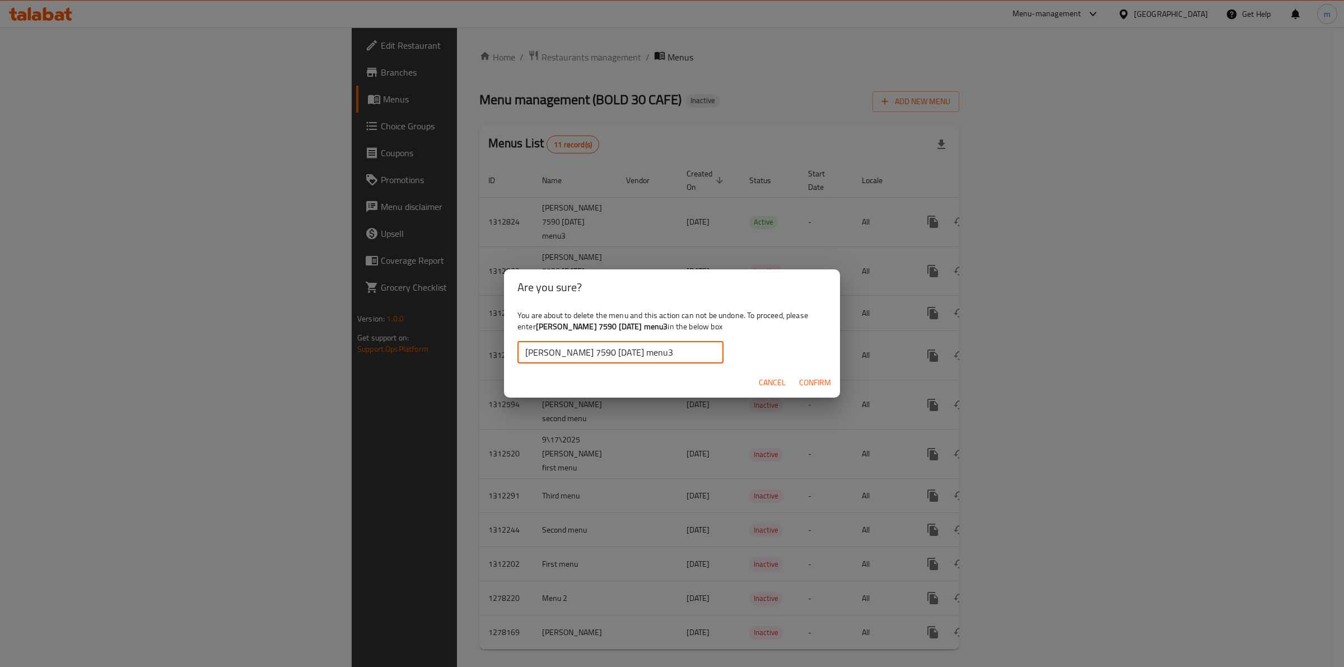
type input "[PERSON_NAME] 7590 [DATE] menu3"
click at [820, 387] on span "Confirm" at bounding box center [815, 383] width 32 height 14
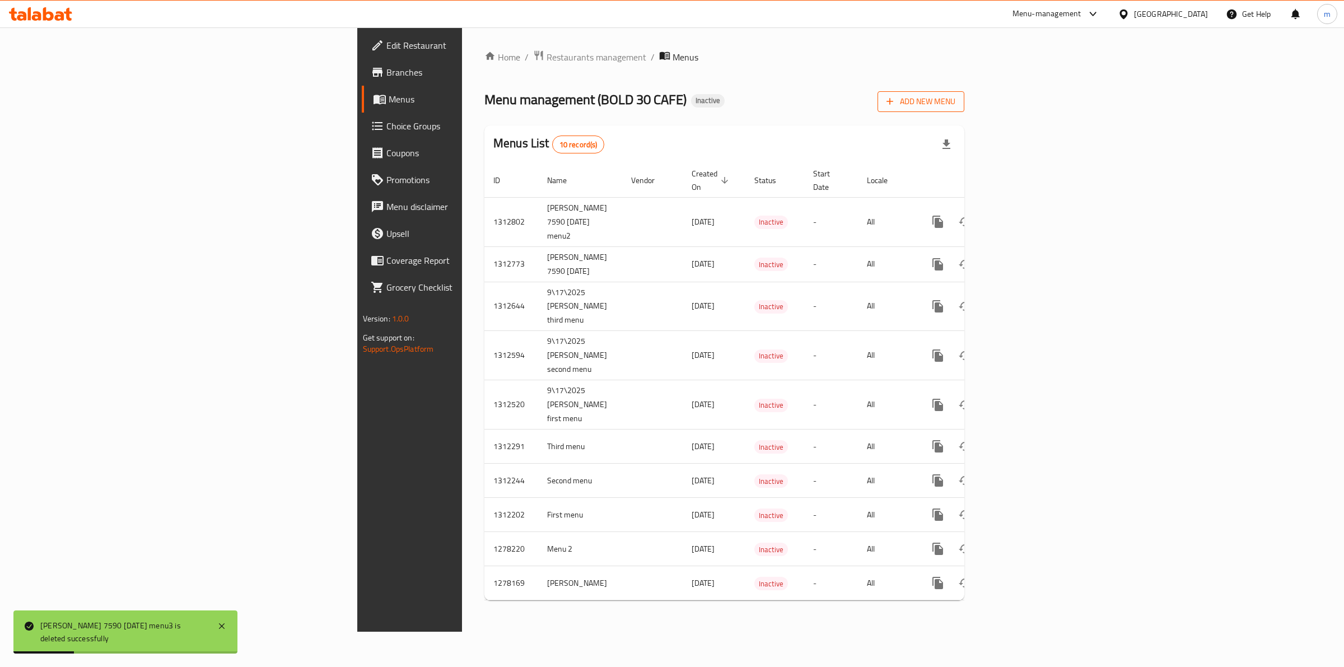
click at [955, 95] on span "Add New Menu" at bounding box center [920, 102] width 69 height 14
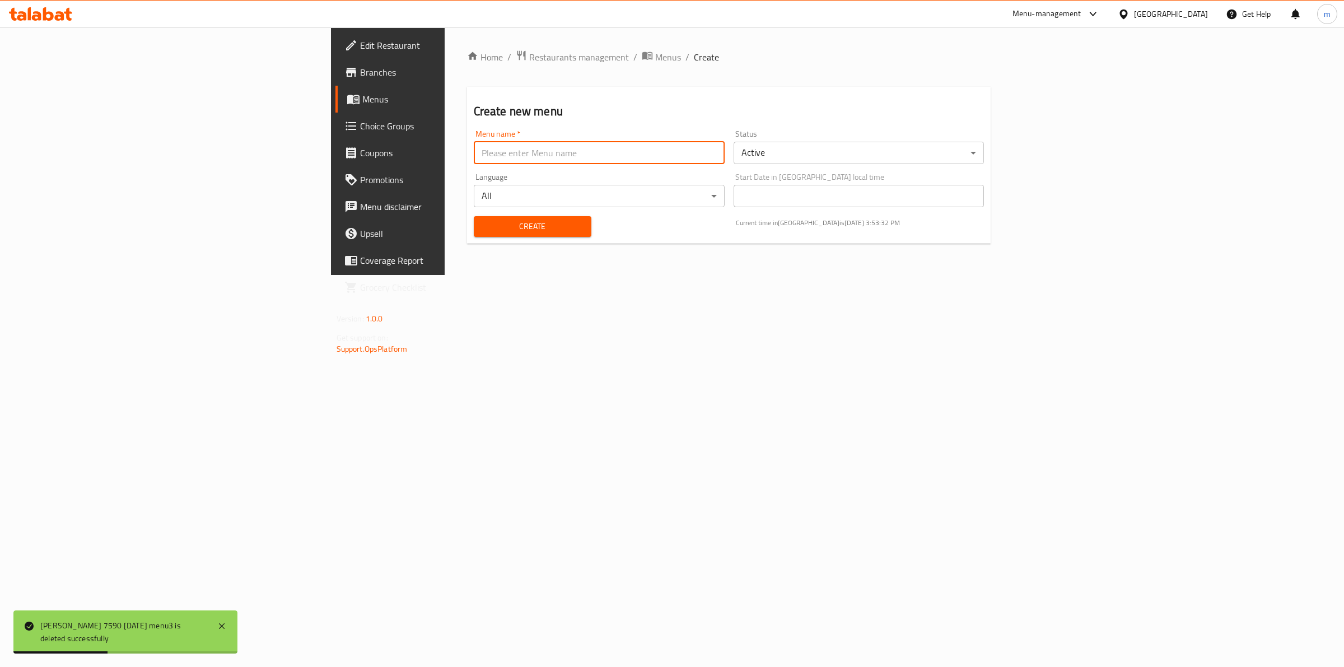
click at [675, 147] on input "text" at bounding box center [599, 153] width 251 height 22
paste input "[PERSON_NAME] 7590 [DATE] menu3"
type input "[PERSON_NAME] 7590 [DATE] menu3"
click at [483, 230] on span "Create" at bounding box center [533, 226] width 100 height 14
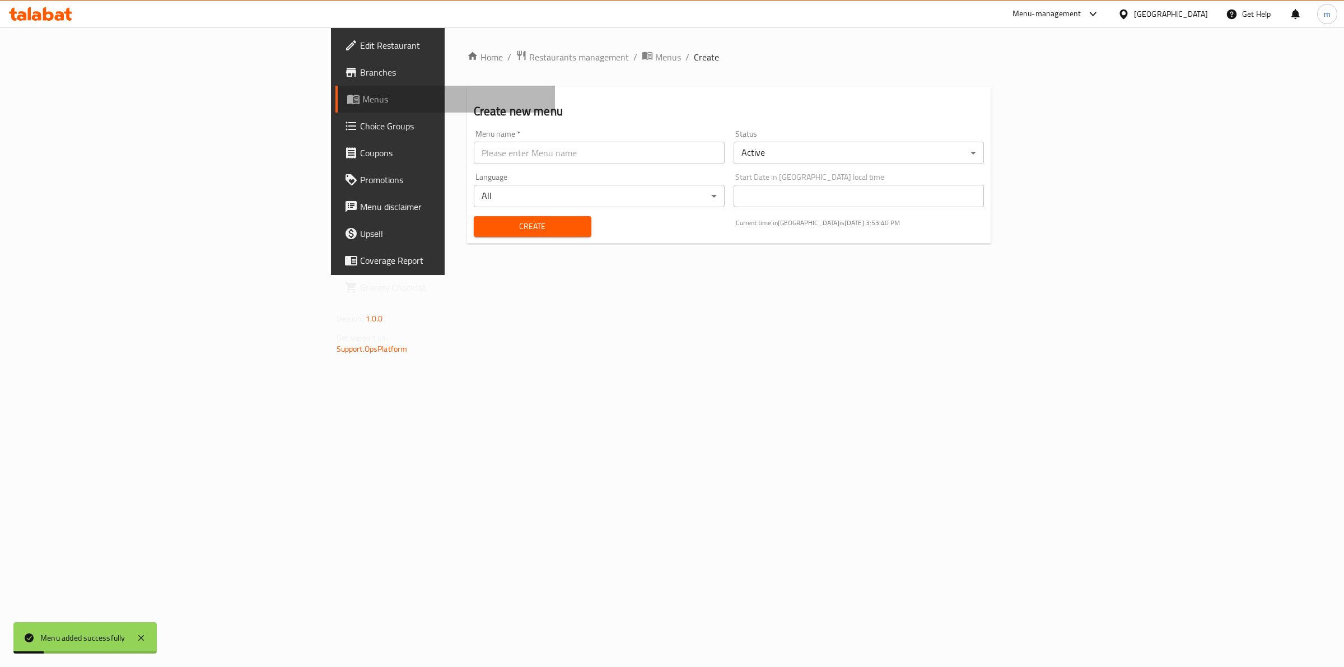
click at [362, 104] on span "Menus" at bounding box center [454, 98] width 184 height 13
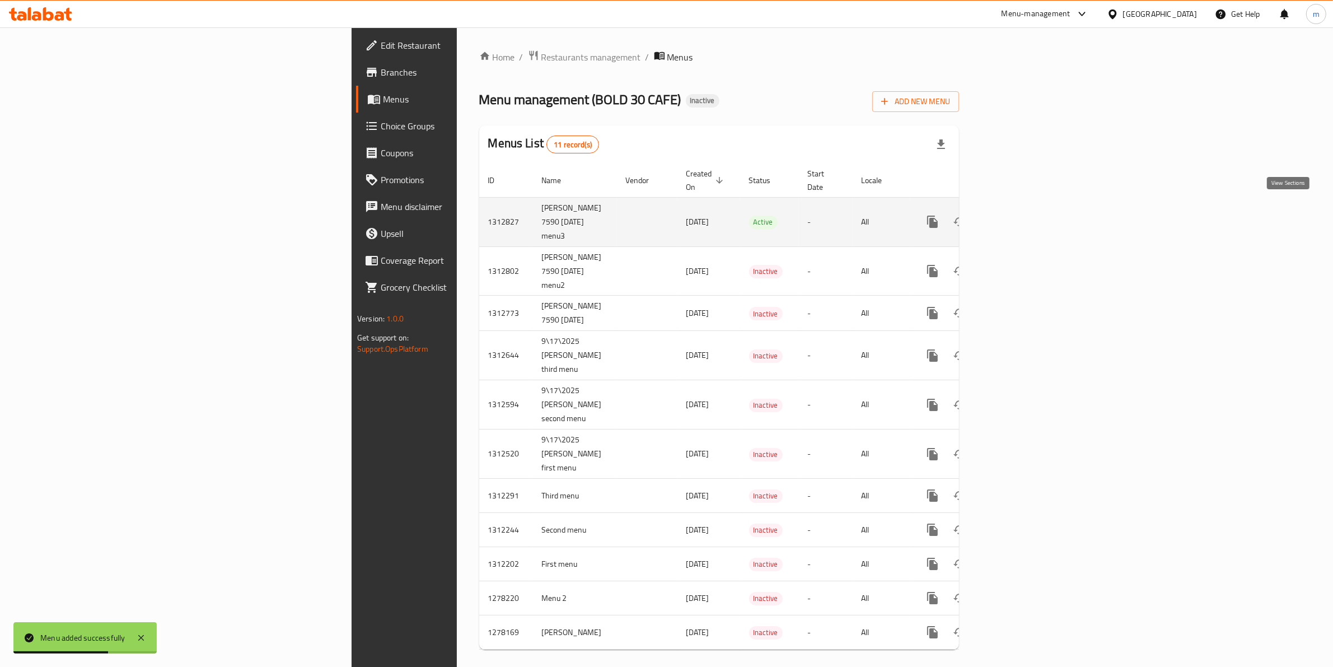
click at [1020, 215] on icon "enhanced table" at bounding box center [1013, 221] width 13 height 13
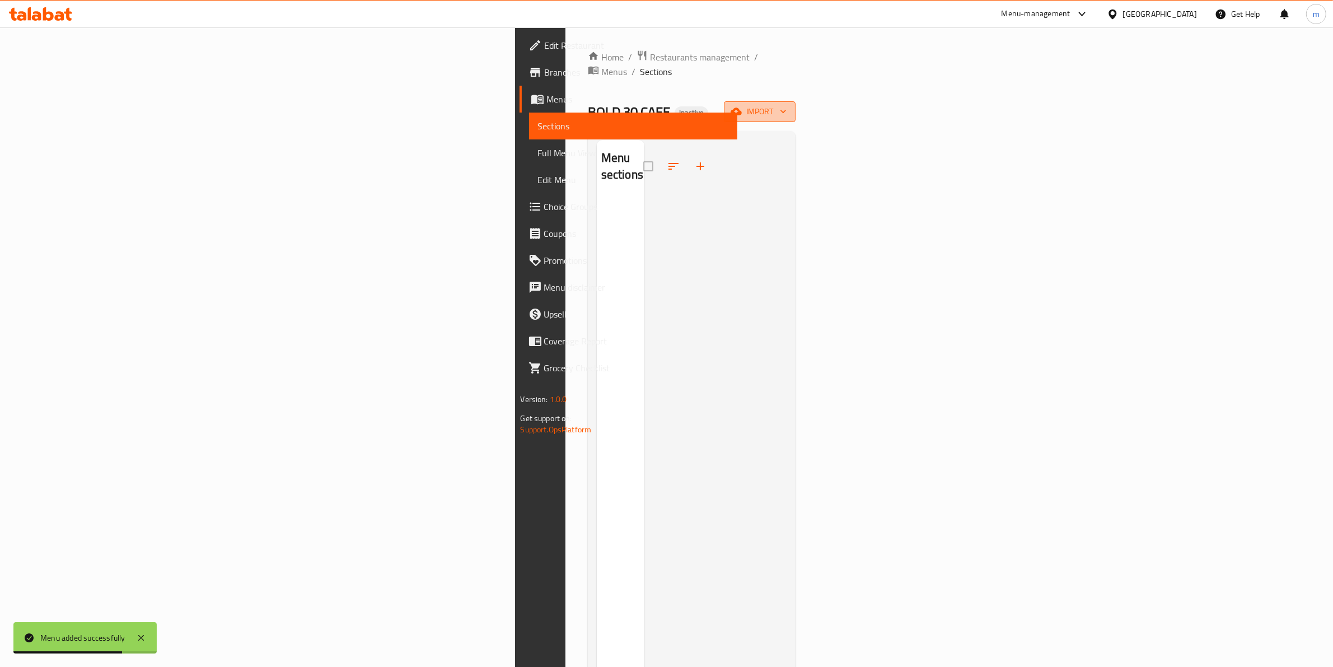
click at [742, 106] on icon "button" at bounding box center [736, 111] width 11 height 11
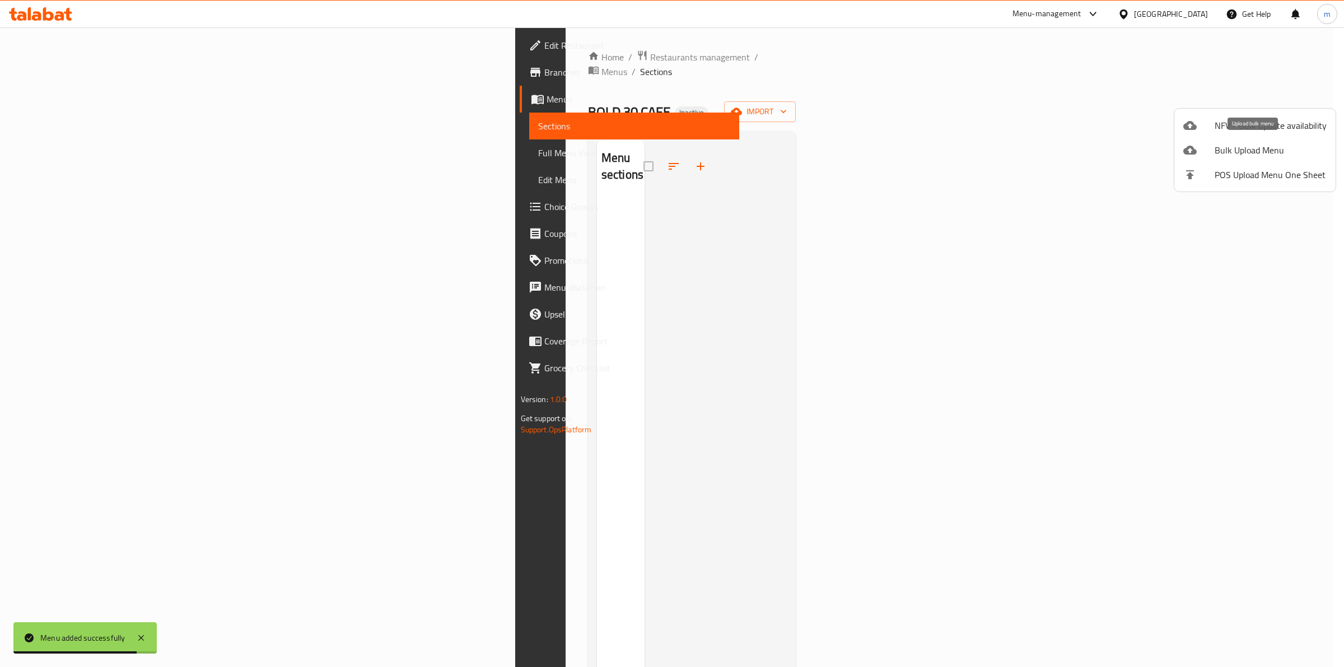
click at [1258, 150] on span "Bulk Upload Menu" at bounding box center [1270, 149] width 112 height 13
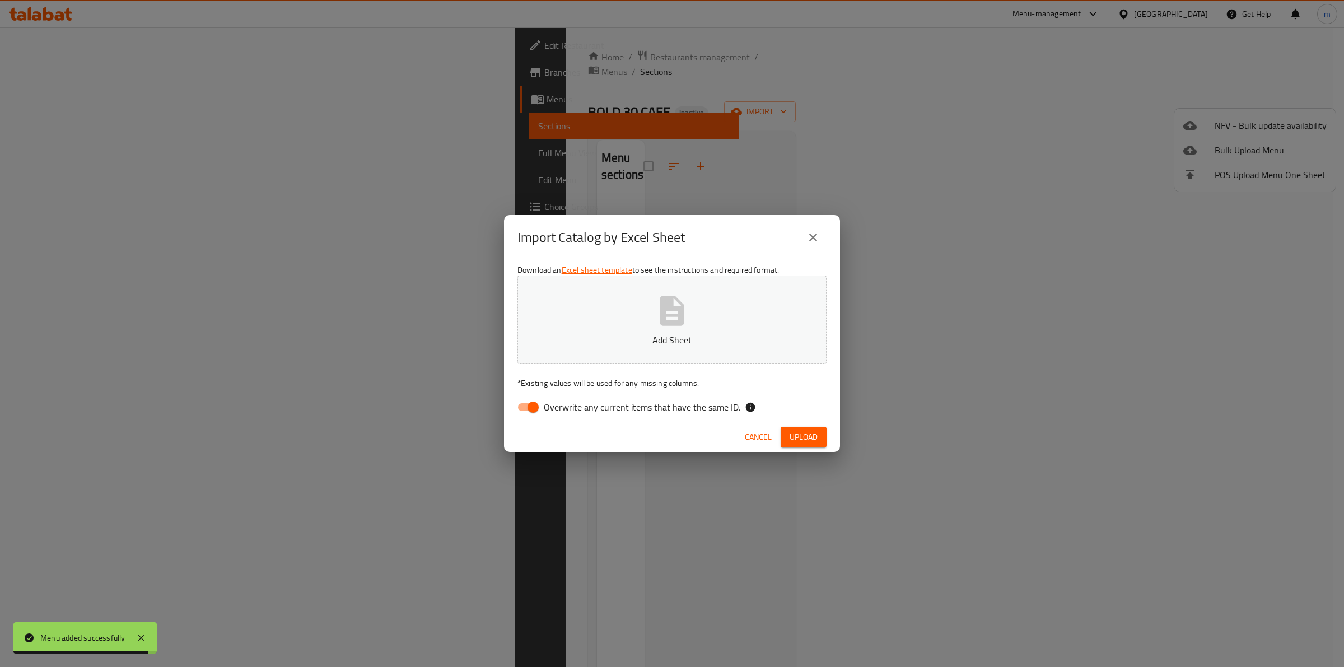
click at [571, 405] on span "Overwrite any current items that have the same ID." at bounding box center [642, 406] width 196 height 13
click at [565, 405] on input "Overwrite any current items that have the same ID." at bounding box center [533, 406] width 64 height 21
checkbox input "false"
click at [675, 304] on icon "button" at bounding box center [672, 311] width 36 height 36
click at [799, 430] on span "Upload" at bounding box center [803, 437] width 28 height 14
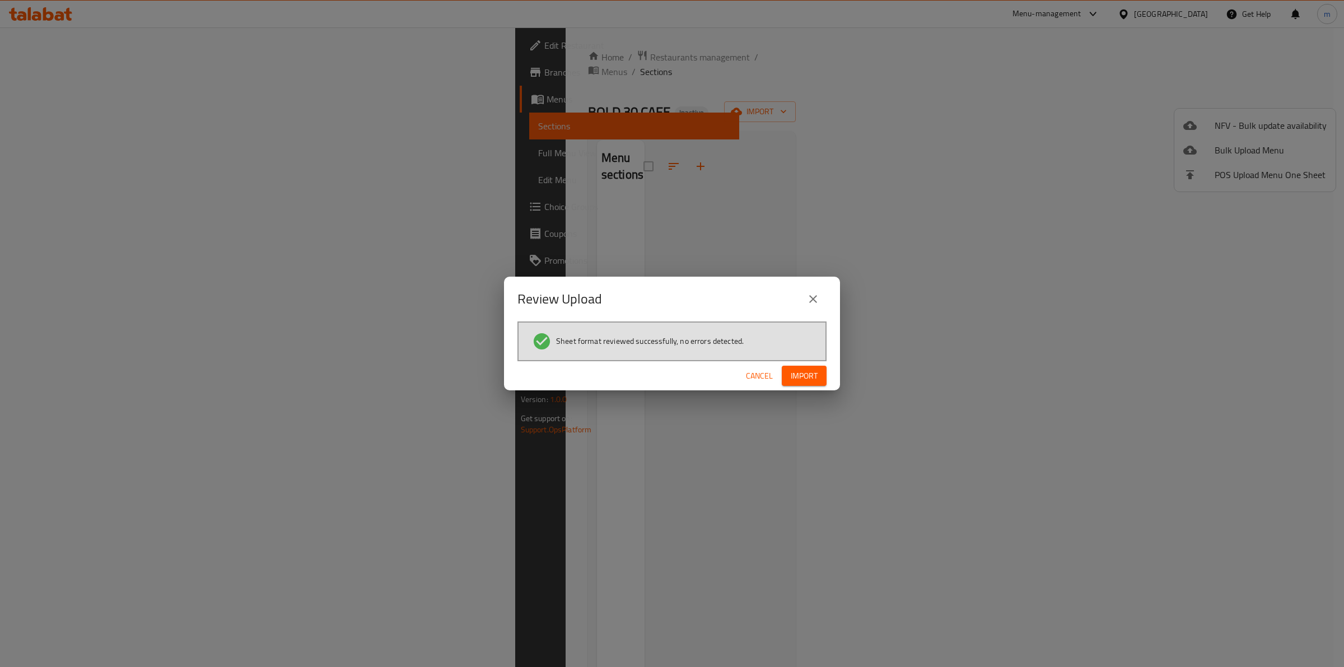
click at [801, 379] on span "Import" at bounding box center [803, 376] width 27 height 14
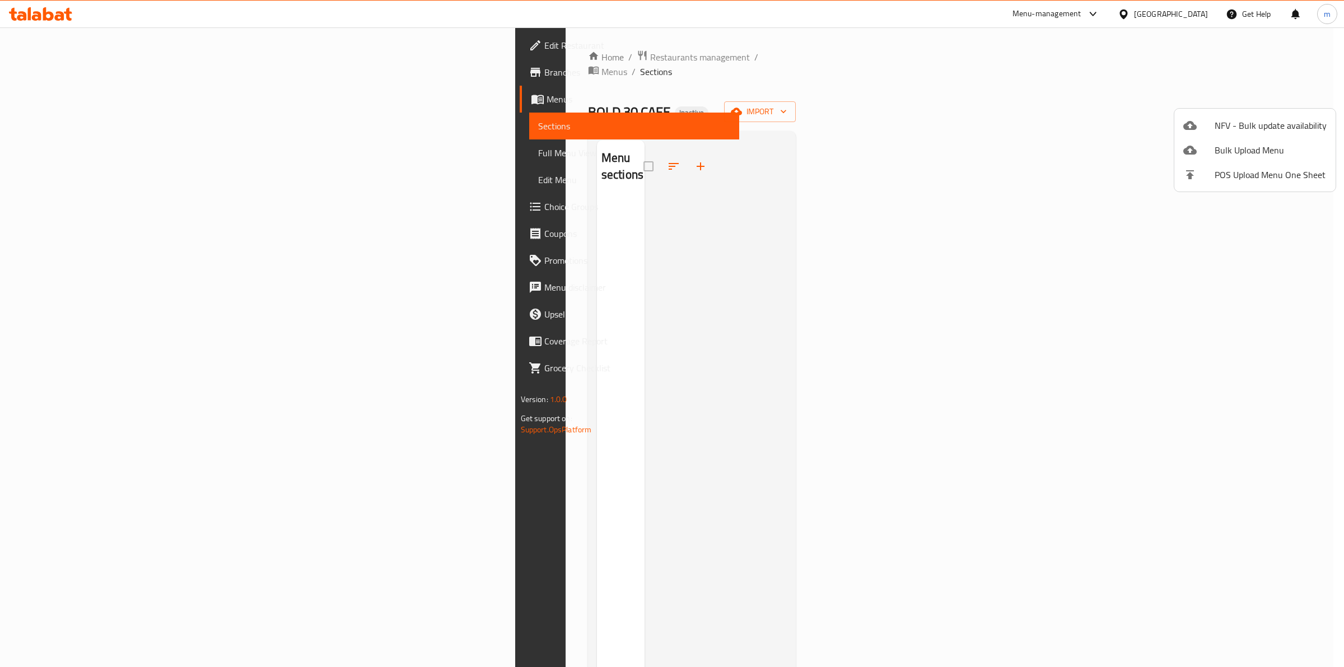
click at [657, 348] on div at bounding box center [672, 333] width 1344 height 667
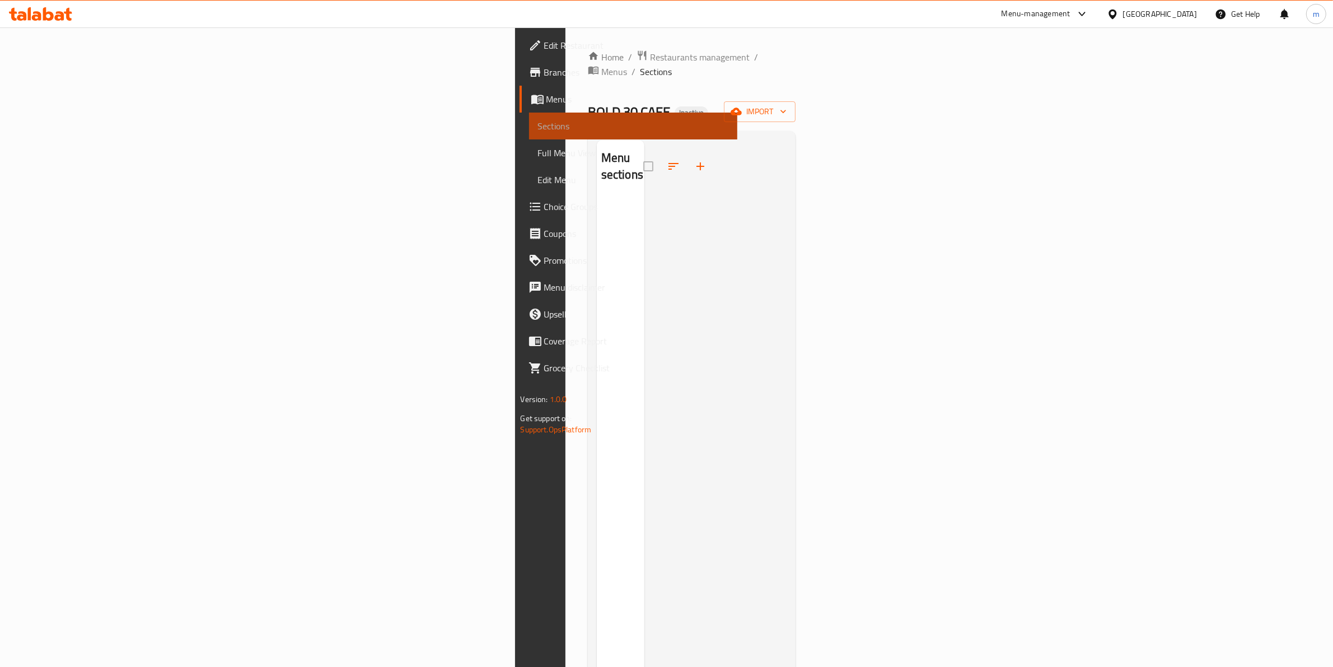
click at [538, 129] on span "Sections" at bounding box center [633, 125] width 191 height 13
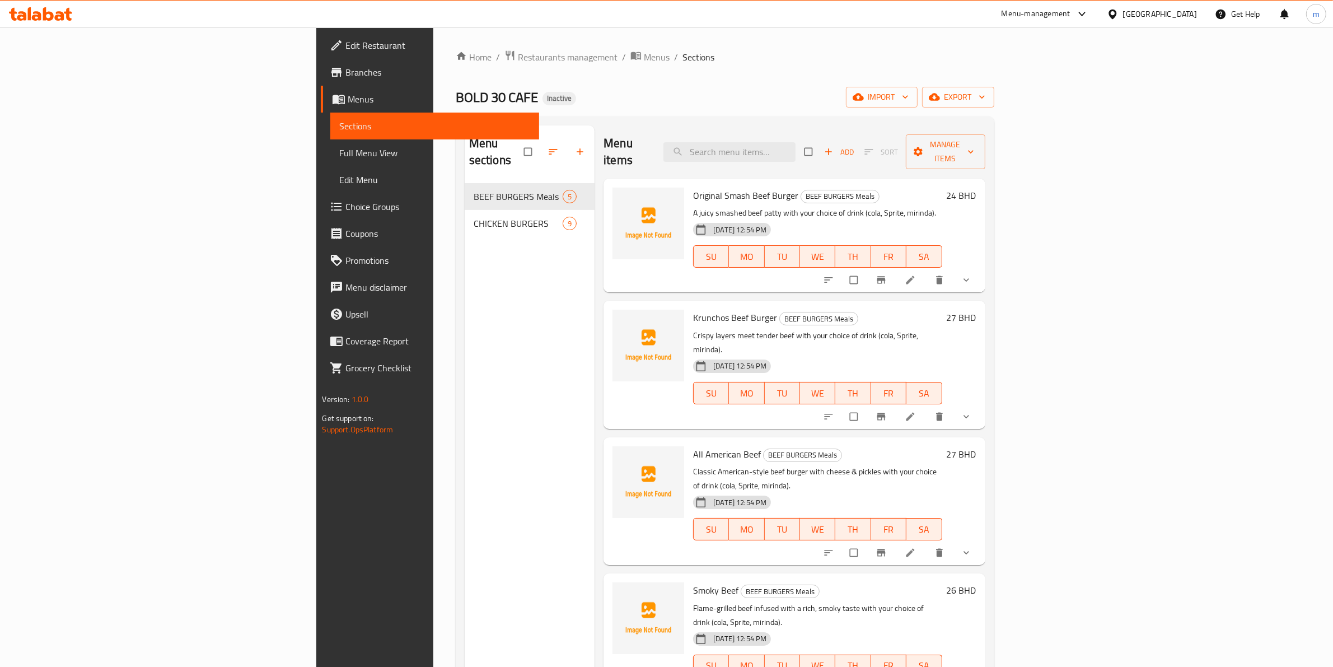
click at [339, 157] on span "Full Menu View" at bounding box center [434, 152] width 191 height 13
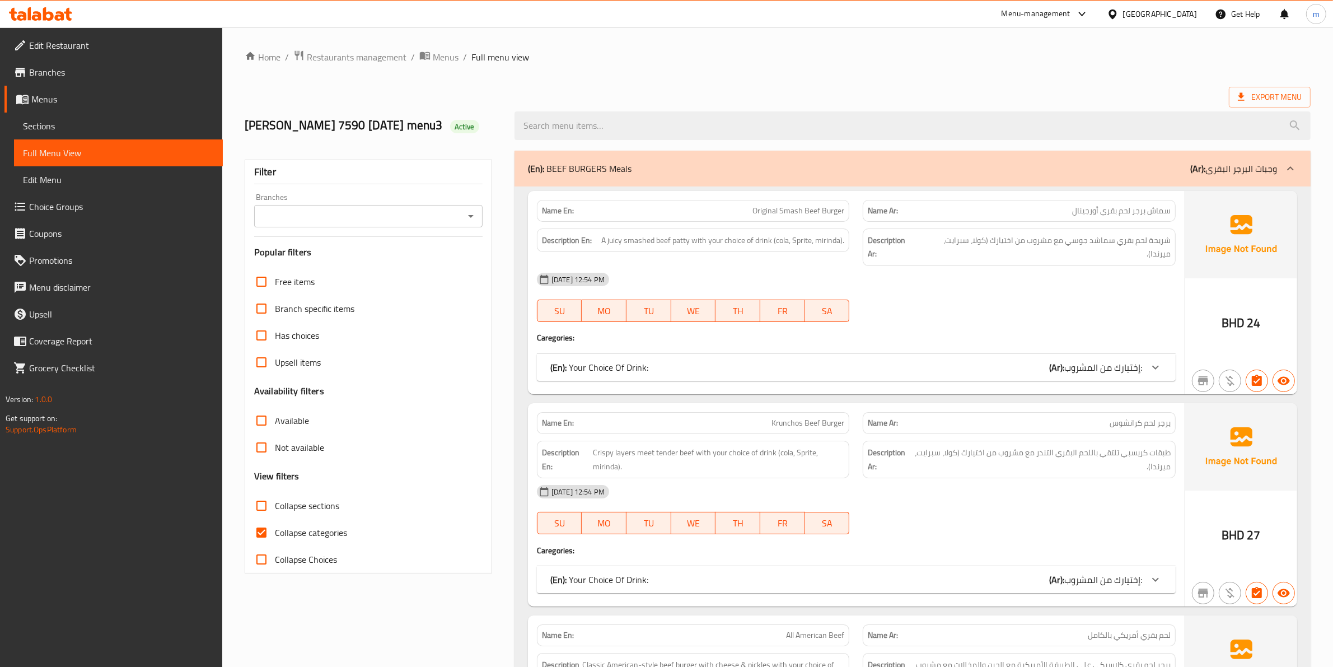
click at [306, 535] on span "Collapse categories" at bounding box center [311, 532] width 72 height 13
click at [275, 535] on input "Collapse categories" at bounding box center [261, 532] width 27 height 27
checkbox input "false"
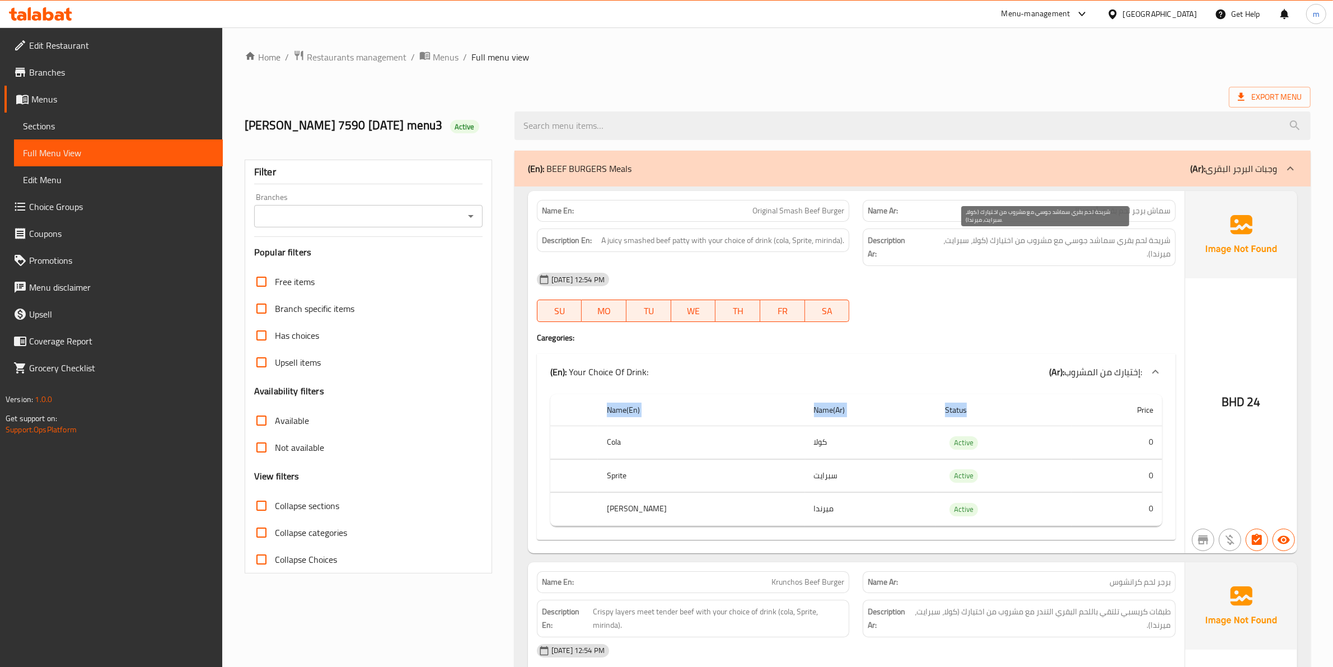
drag, startPoint x: 1048, startPoint y: 334, endPoint x: 1051, endPoint y: 340, distance: 7.3
click at [1050, 336] on div "Name En: Original Smash Beef Burger Name Ar: سماش برجر لحم بقري أورجينال Descri…" at bounding box center [856, 372] width 657 height 362
click at [1019, 354] on div "(En): Your Choice Of Drink: (Ar): إختيارك من المشروب:" at bounding box center [856, 372] width 639 height 36
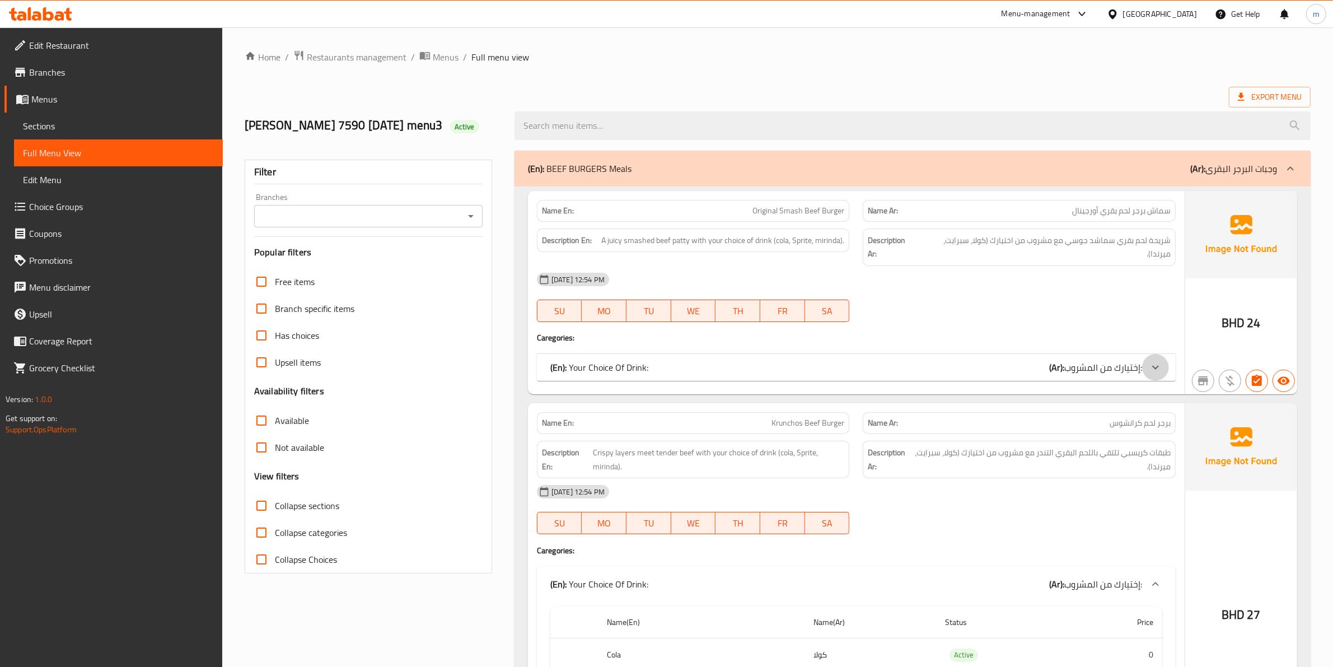
click at [1146, 358] on div at bounding box center [1155, 367] width 27 height 27
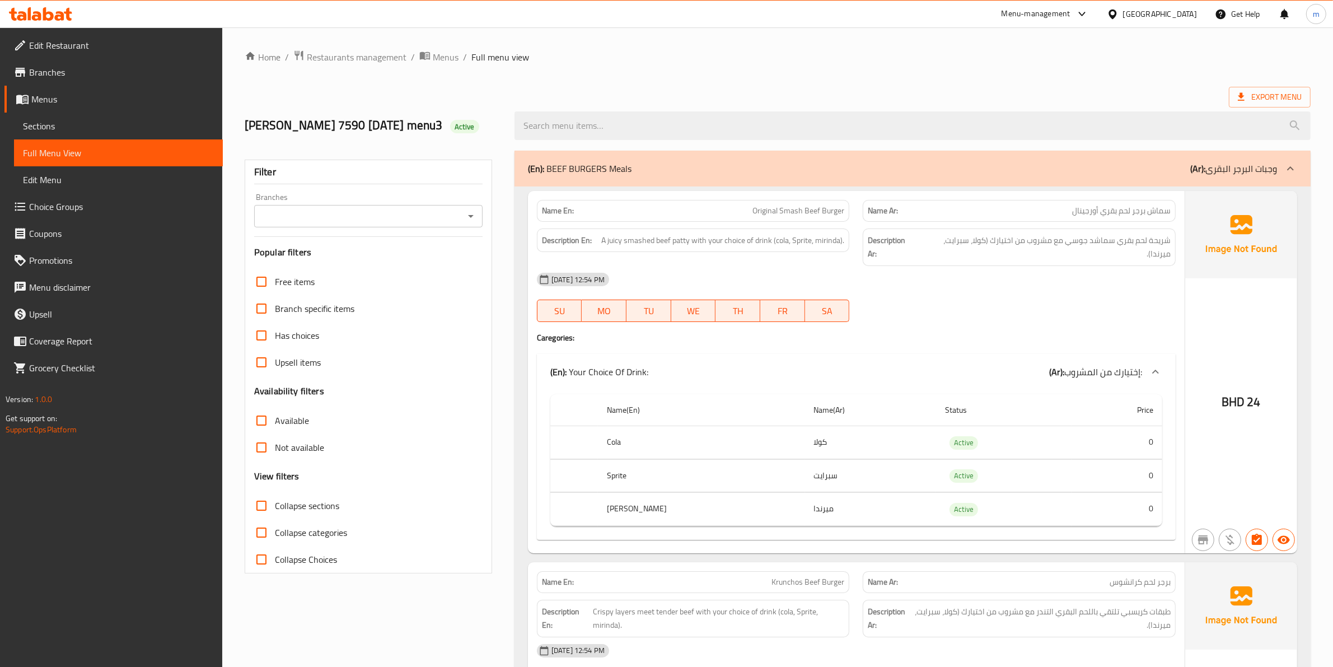
click at [111, 133] on link "Sections" at bounding box center [118, 126] width 209 height 27
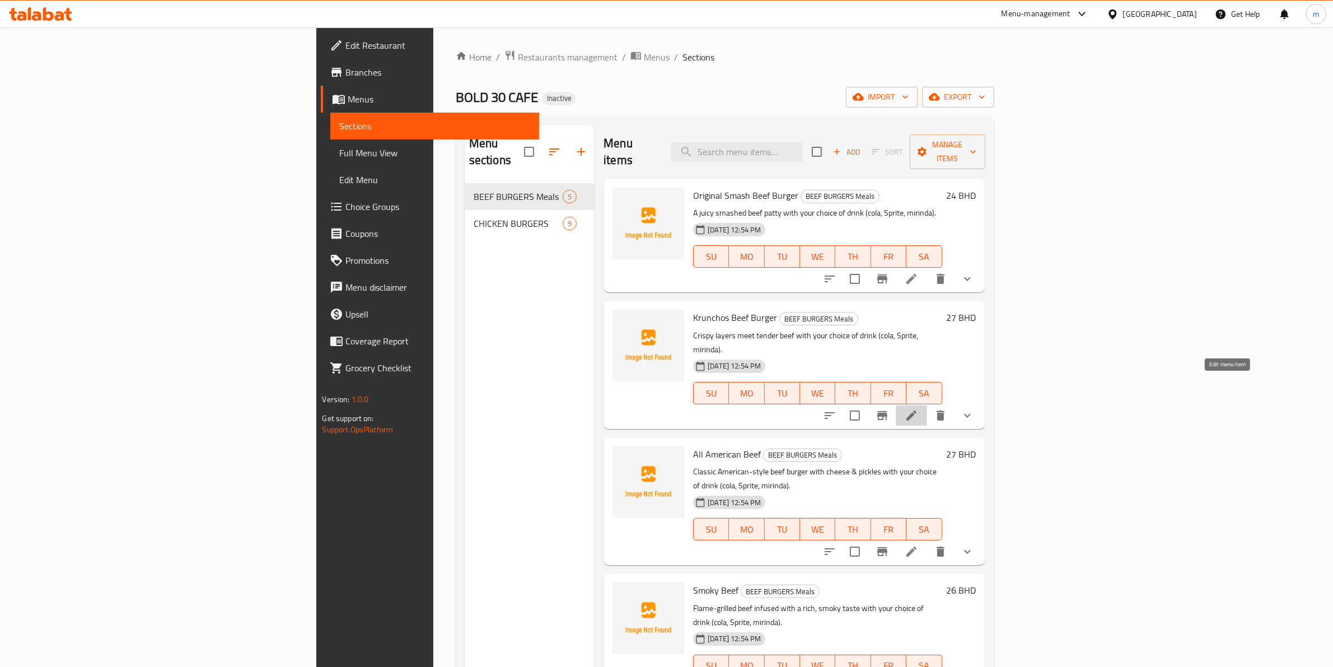
click at [918, 409] on icon at bounding box center [911, 415] width 13 height 13
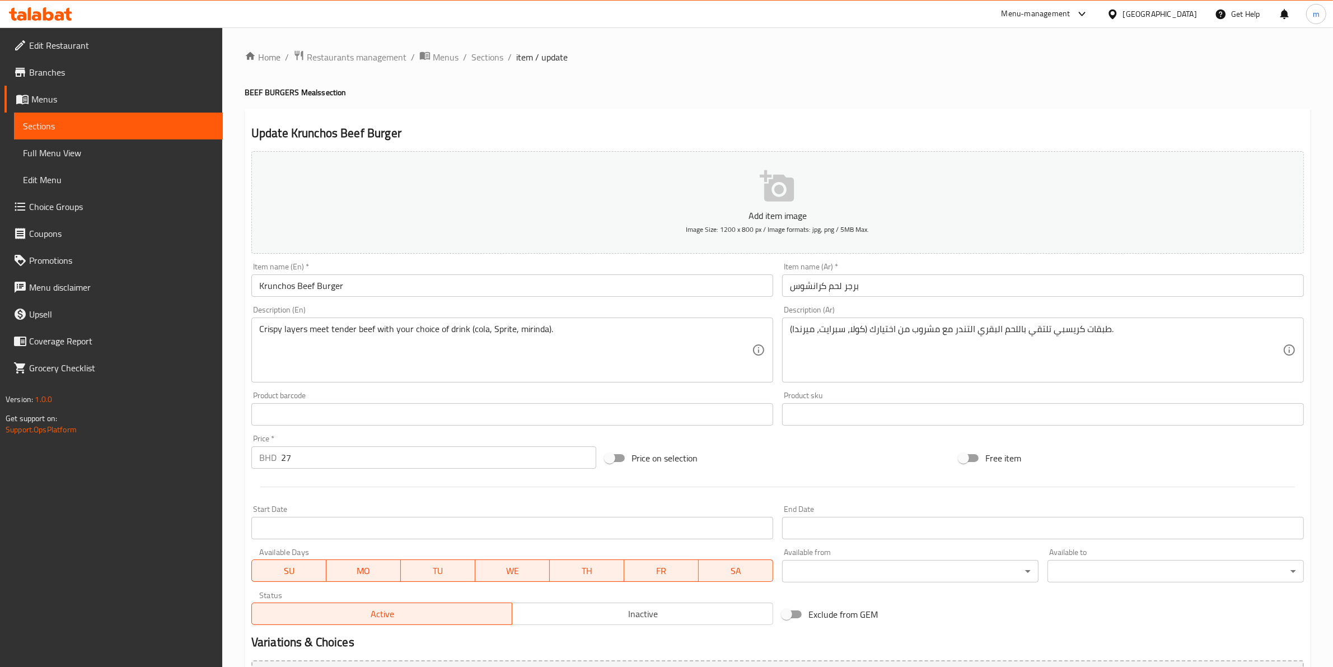
click at [953, 287] on input "برجر لحم كرانشوس" at bounding box center [1043, 285] width 522 height 22
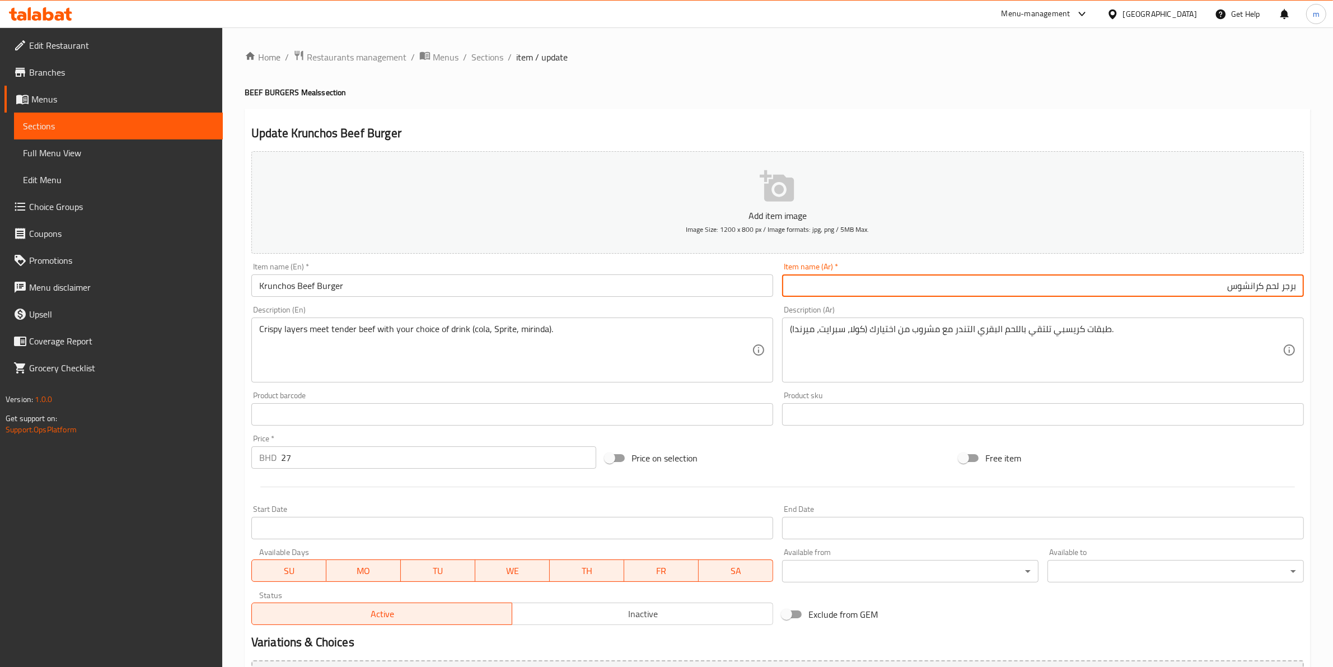
click at [1214, 291] on input "برجر لحم كرانشوس" at bounding box center [1043, 285] width 522 height 22
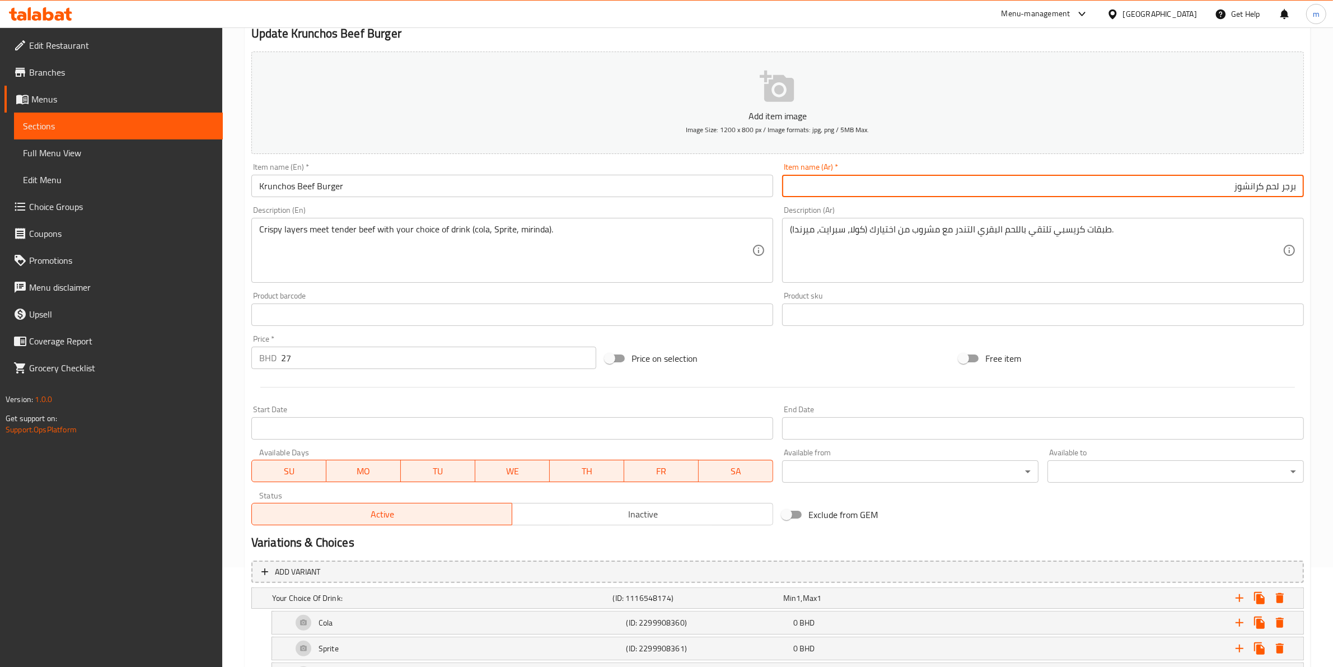
scroll to position [189, 0]
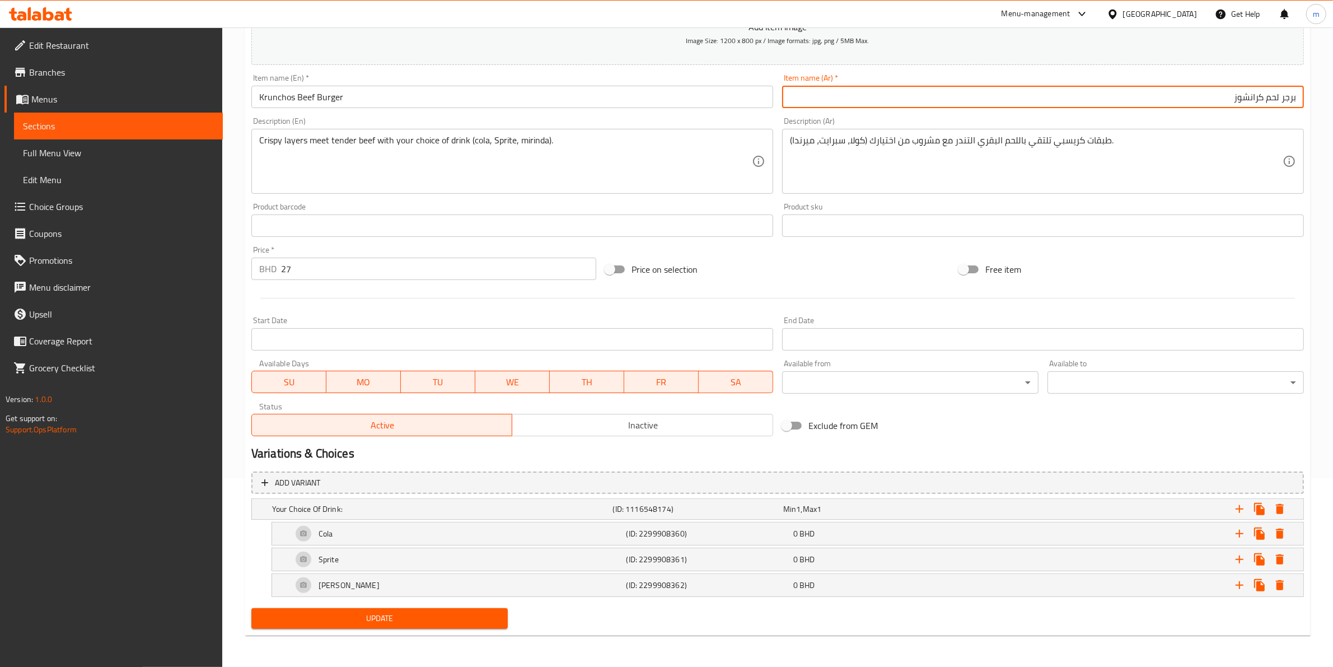
type input "برجر لحم كرانشوز"
click at [459, 614] on span "Update" at bounding box center [379, 618] width 238 height 14
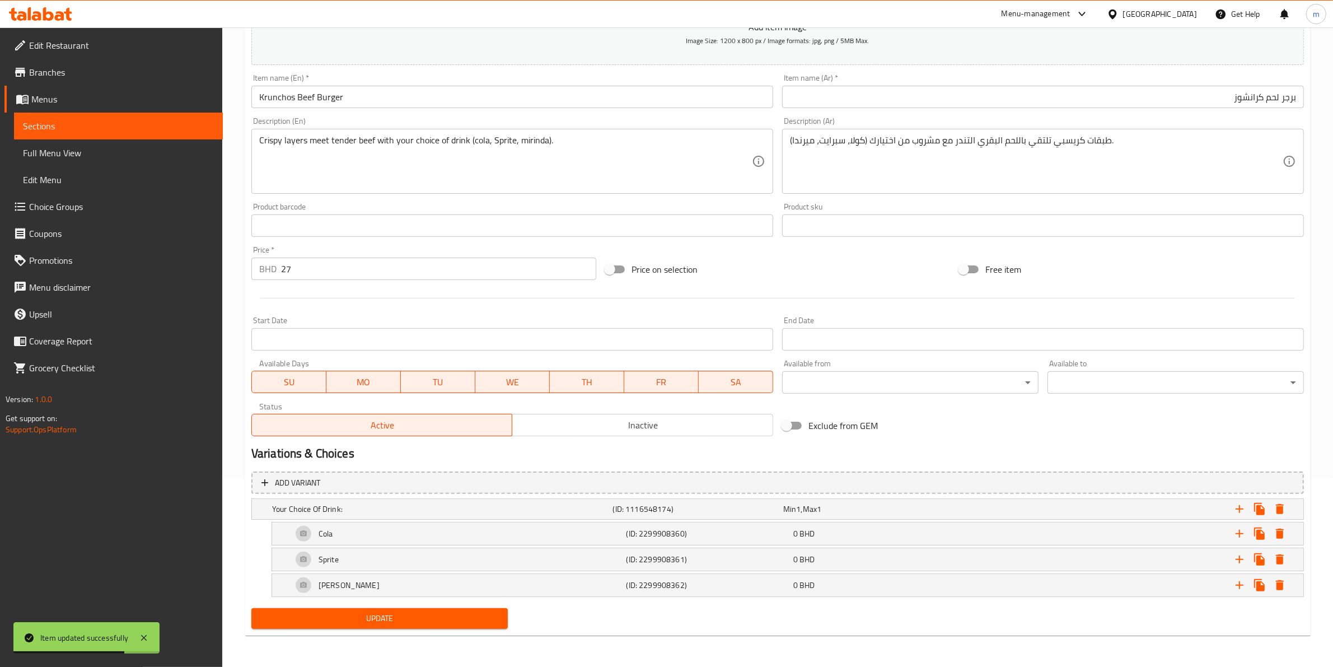
click at [134, 116] on link "Sections" at bounding box center [118, 126] width 209 height 27
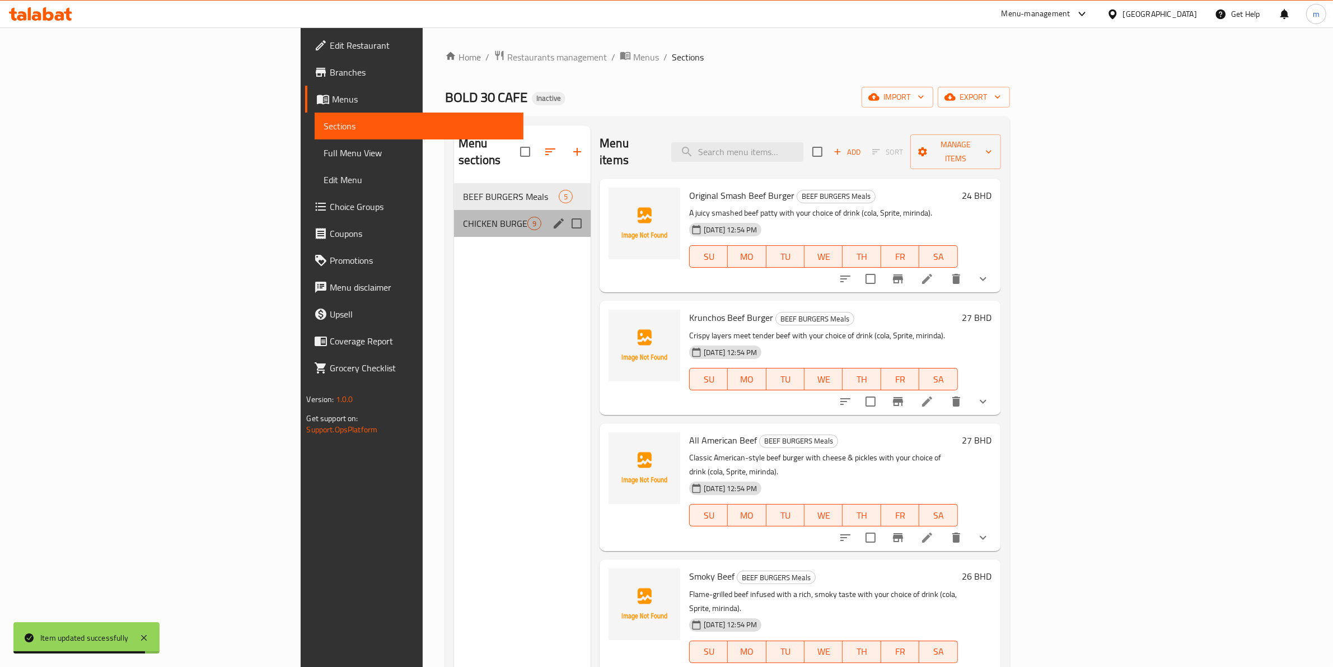
click at [454, 217] on div "CHICKEN BURGERS 9" at bounding box center [522, 223] width 137 height 27
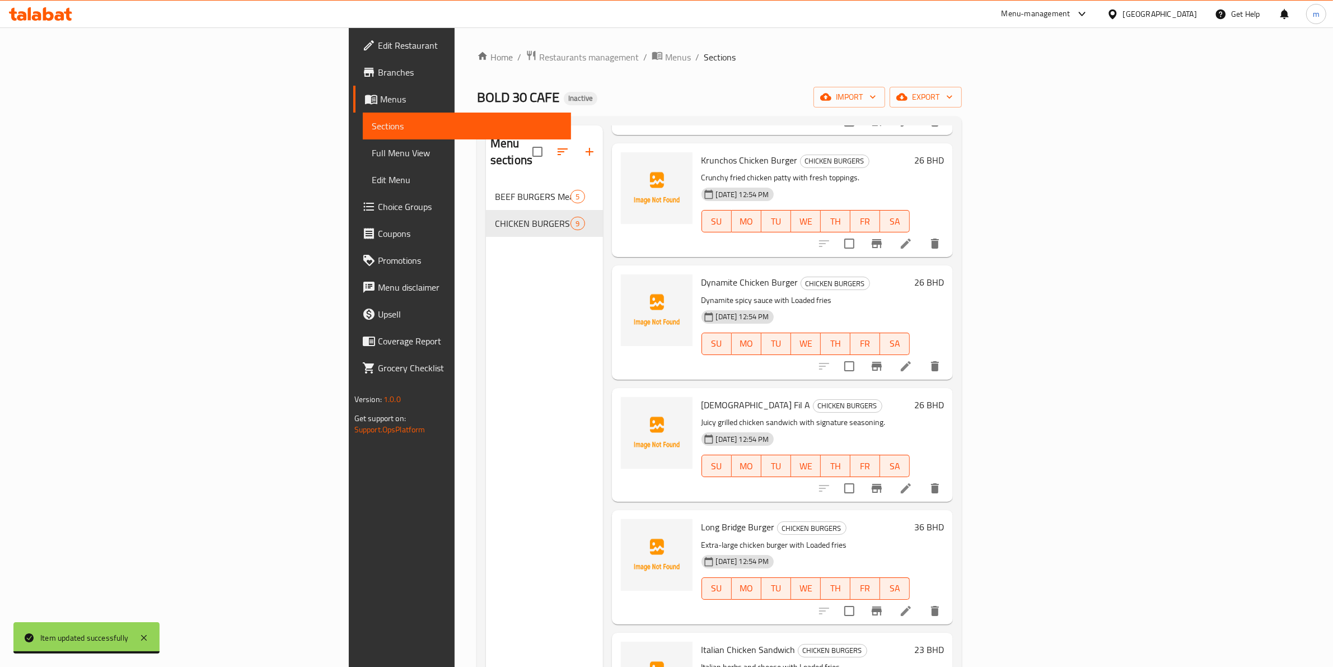
scroll to position [210, 0]
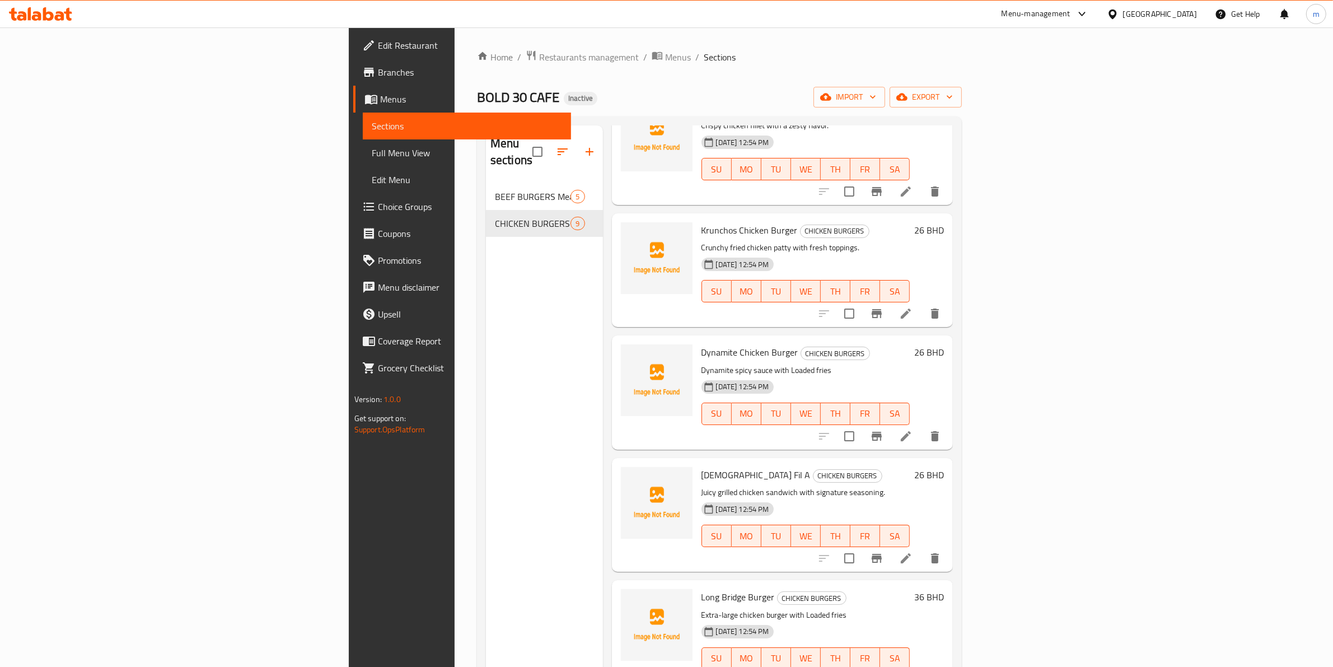
click at [921, 303] on li at bounding box center [905, 313] width 31 height 20
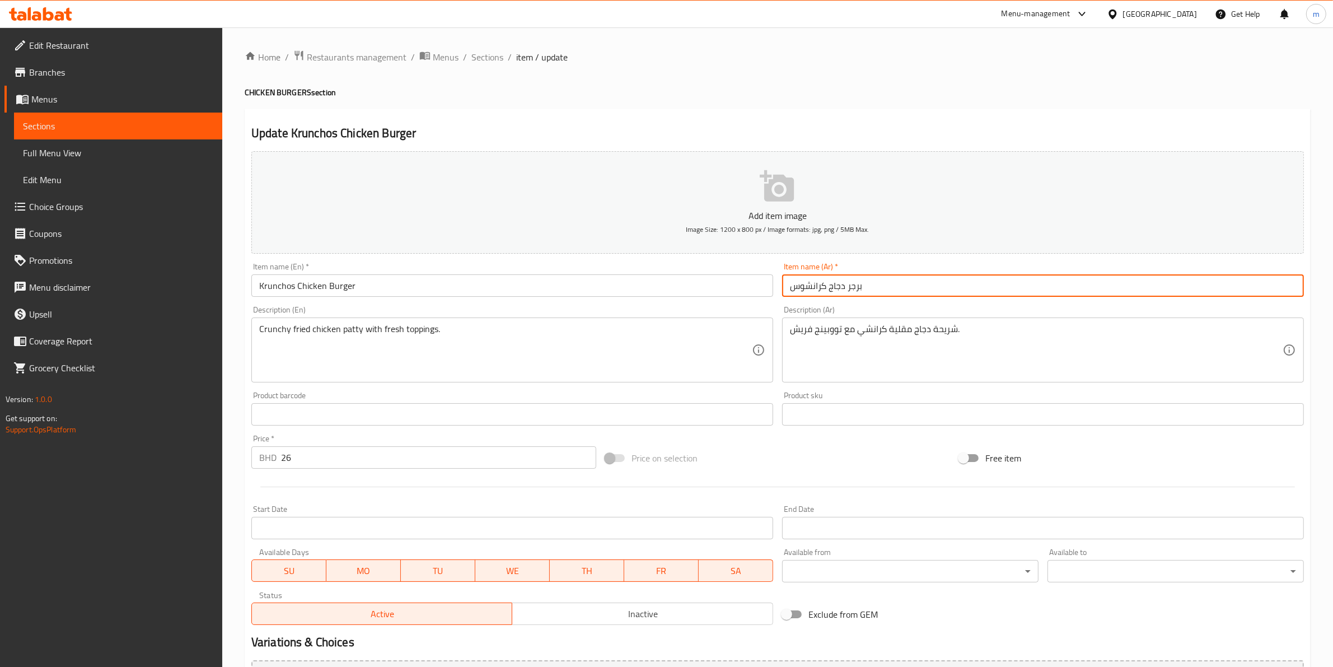
click at [991, 290] on input "برجر دجاج كرانشوس" at bounding box center [1043, 285] width 522 height 22
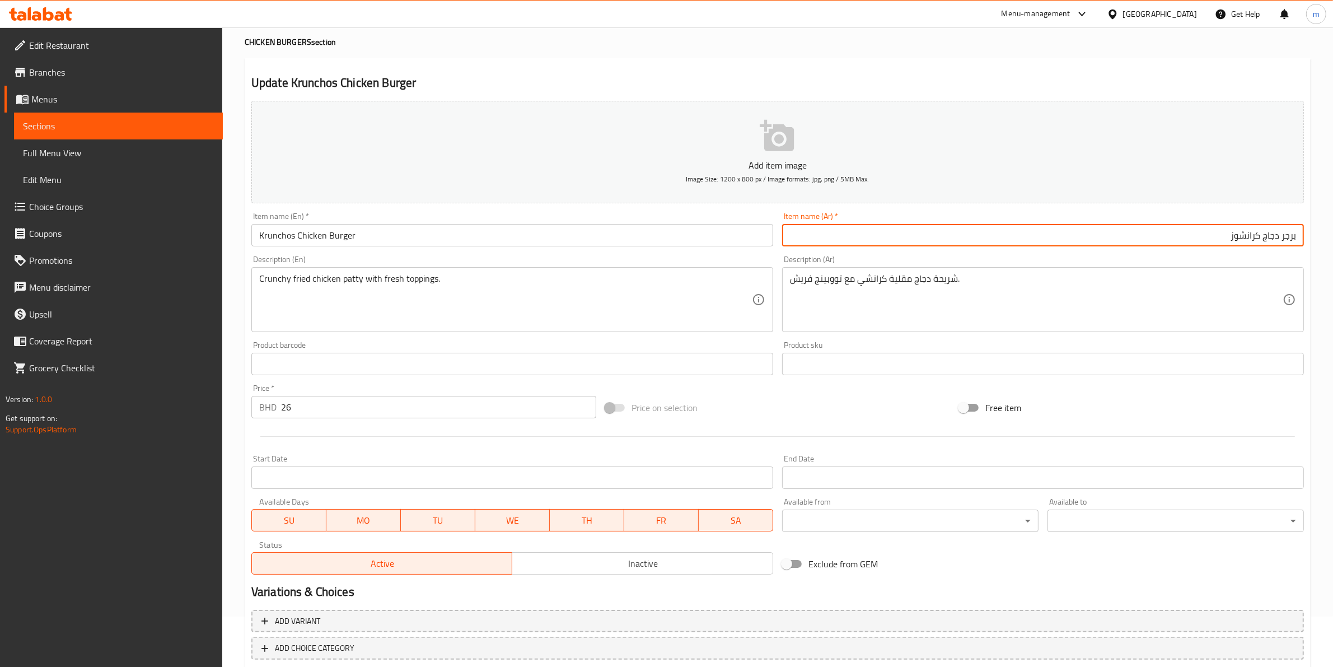
scroll to position [113, 0]
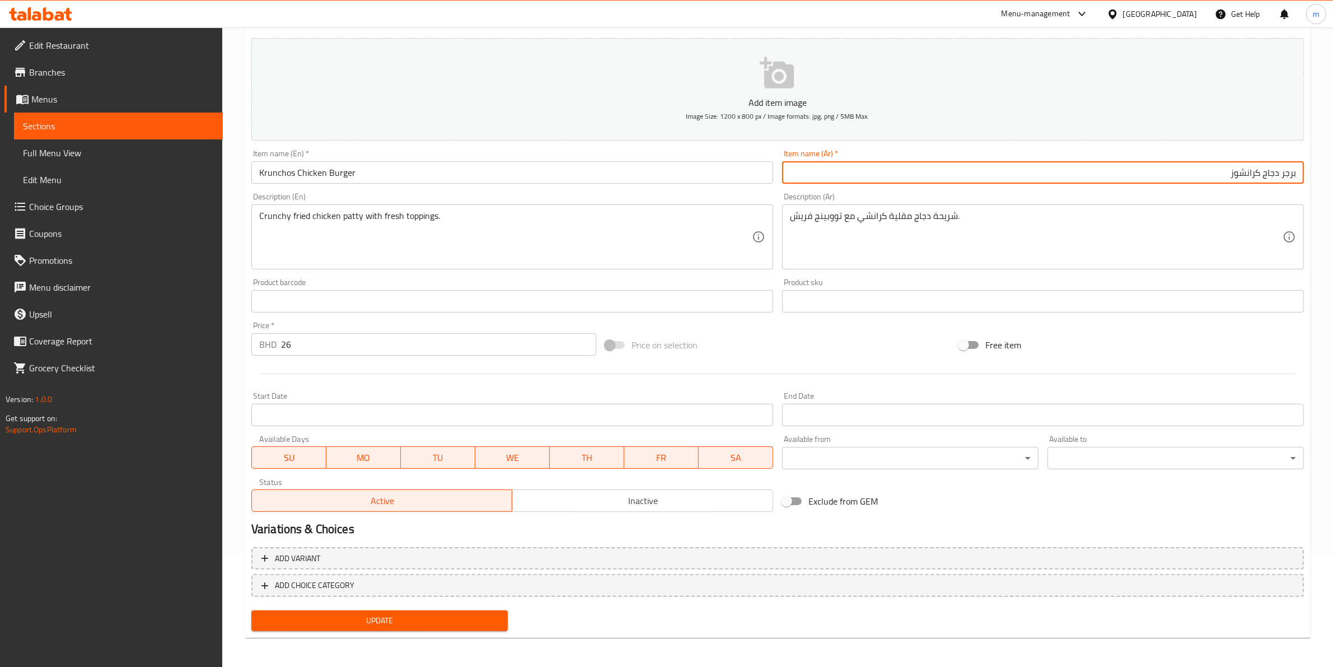
type input "برجر دجاج كرانشوز"
click at [452, 602] on div "Add variant ADD CHOICE CATEGORY" at bounding box center [777, 574] width 1061 height 64
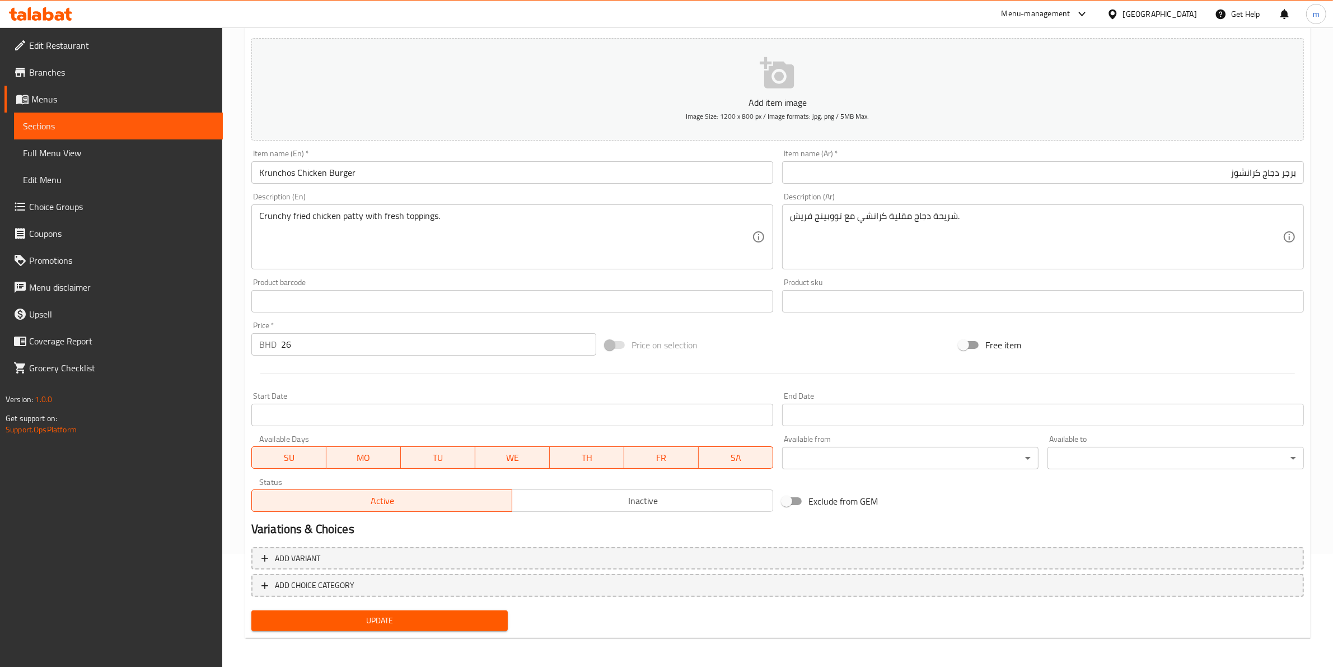
click at [448, 614] on span "Update" at bounding box center [379, 621] width 238 height 14
click at [112, 133] on link "Sections" at bounding box center [118, 126] width 209 height 27
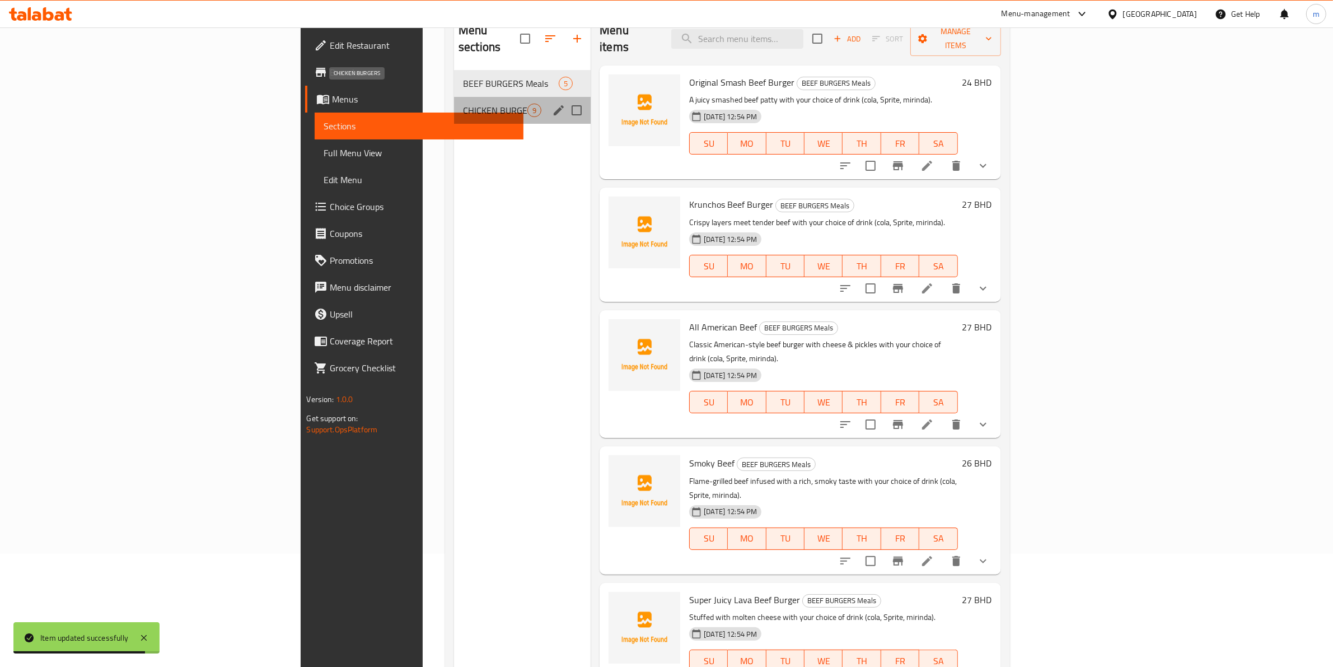
click at [463, 104] on span "CHICKEN BURGERS" at bounding box center [495, 110] width 64 height 13
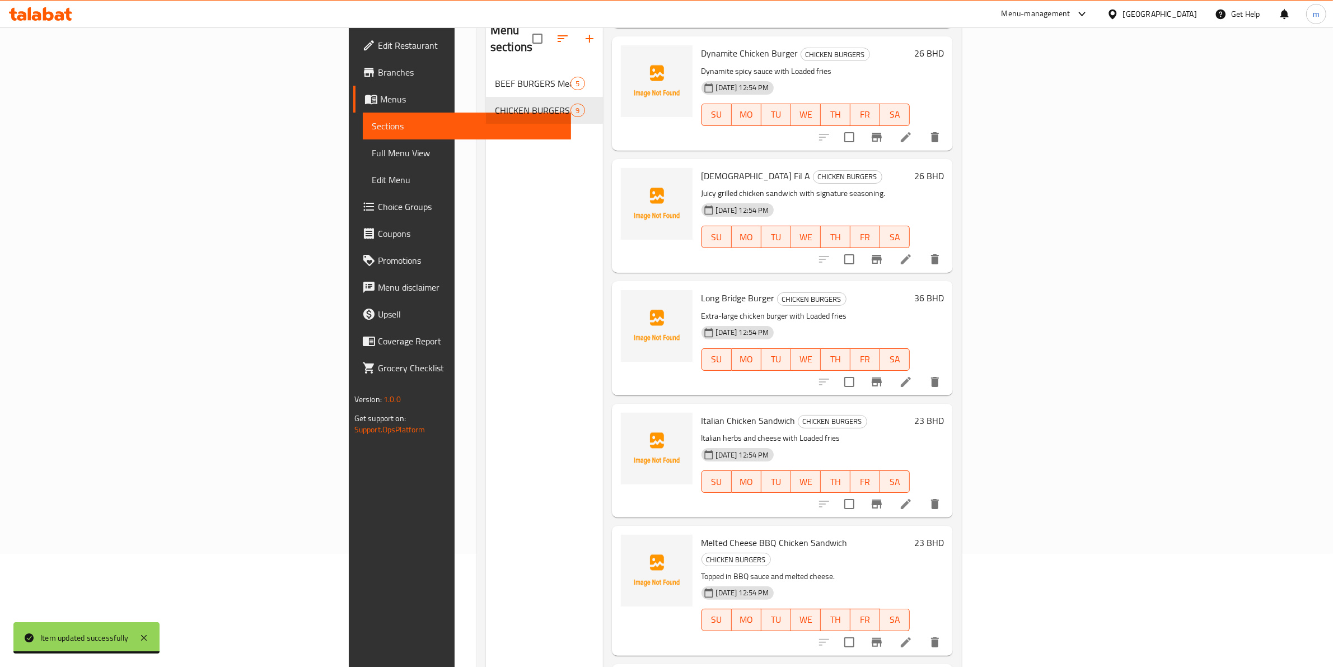
scroll to position [420, 0]
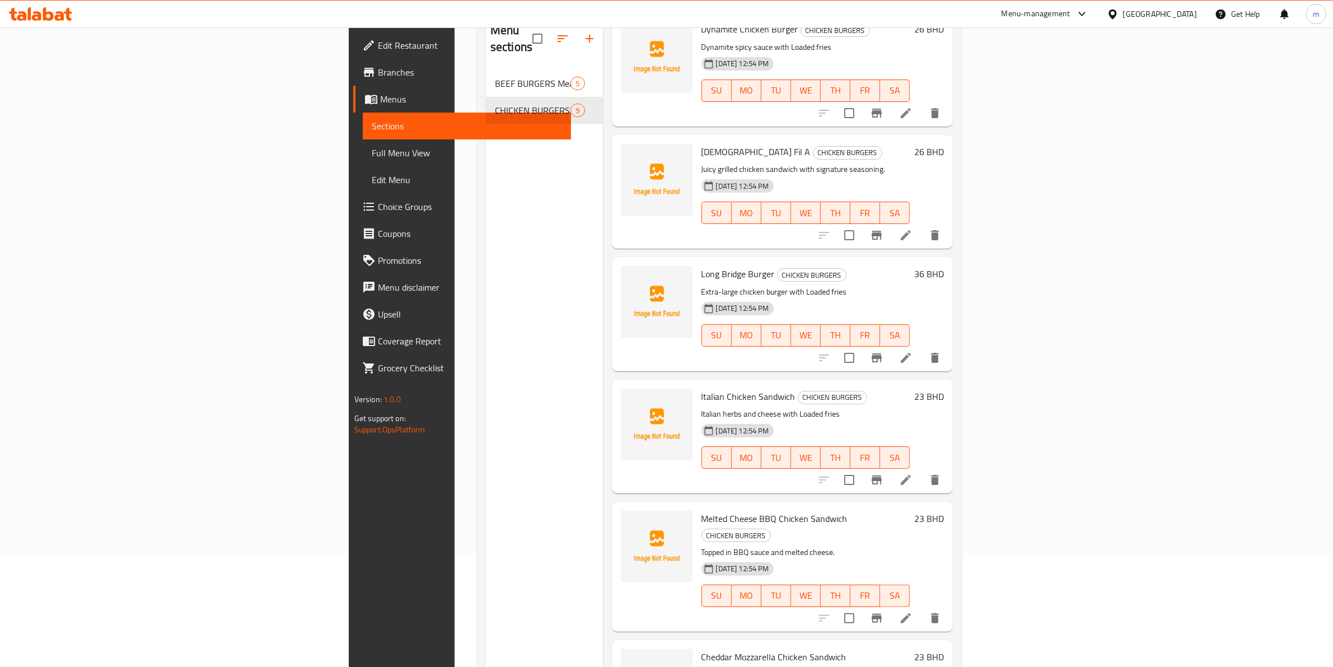
click at [912, 351] on icon at bounding box center [905, 357] width 13 height 13
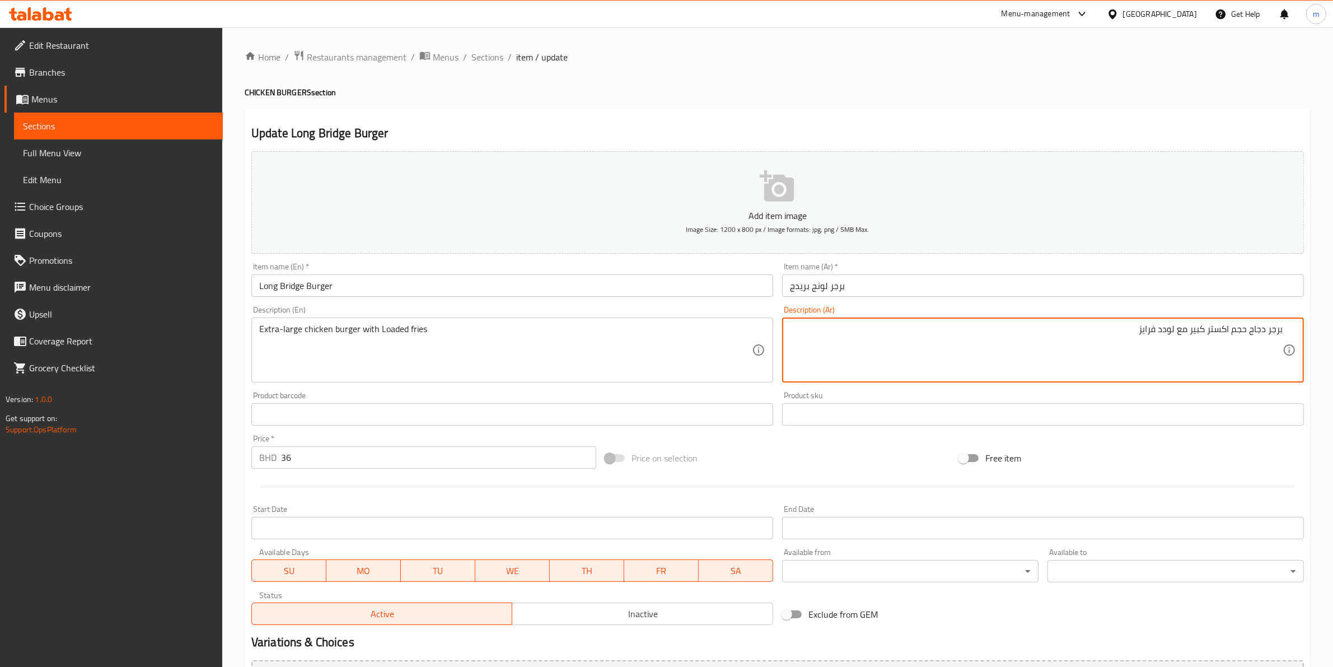
click at [1208, 330] on textarea "برجر دجاج حجم اكستر كبير مع لودد فرايز" at bounding box center [1036, 350] width 493 height 53
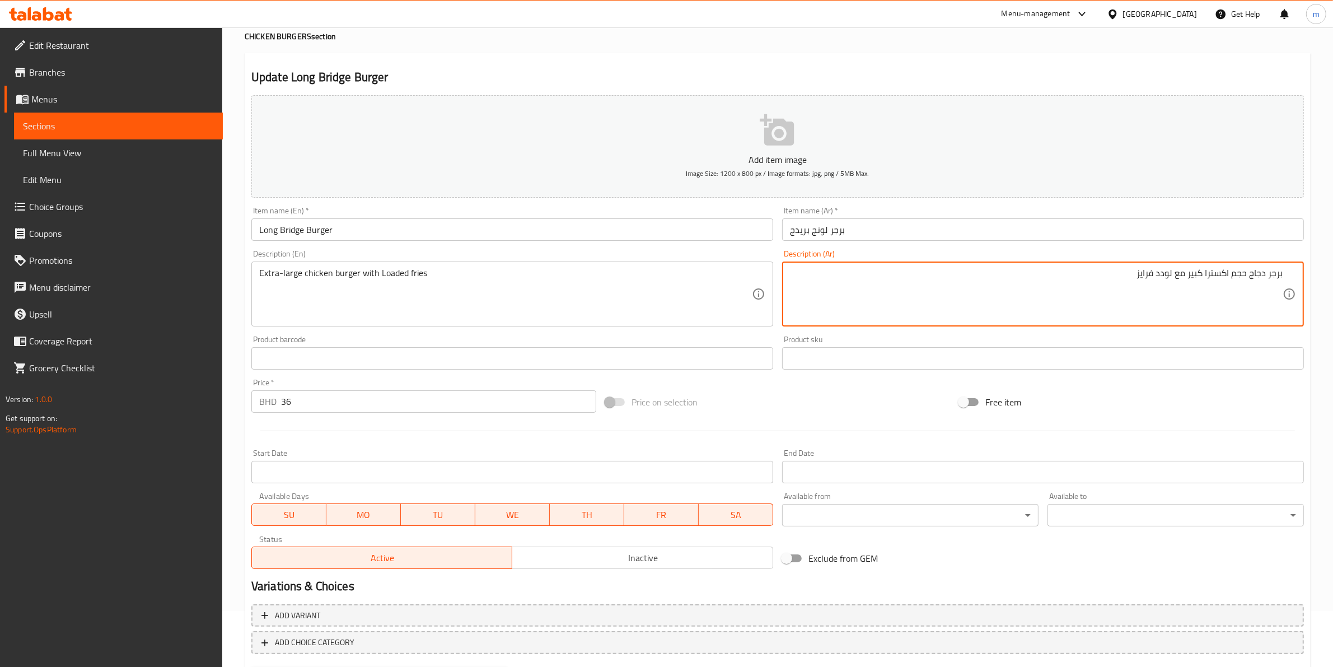
scroll to position [113, 0]
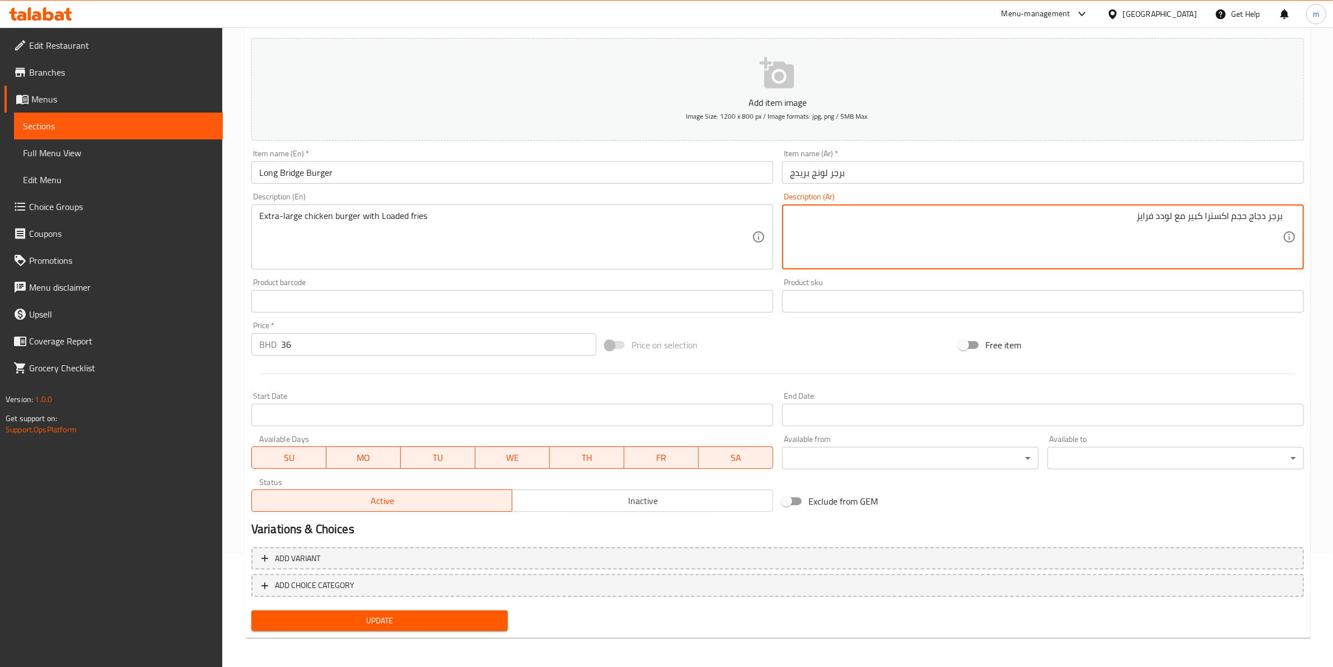
type textarea "برجر دجاج حجم اكسترا كبير مع لودد فرايز"
click at [420, 621] on span "Update" at bounding box center [379, 621] width 238 height 14
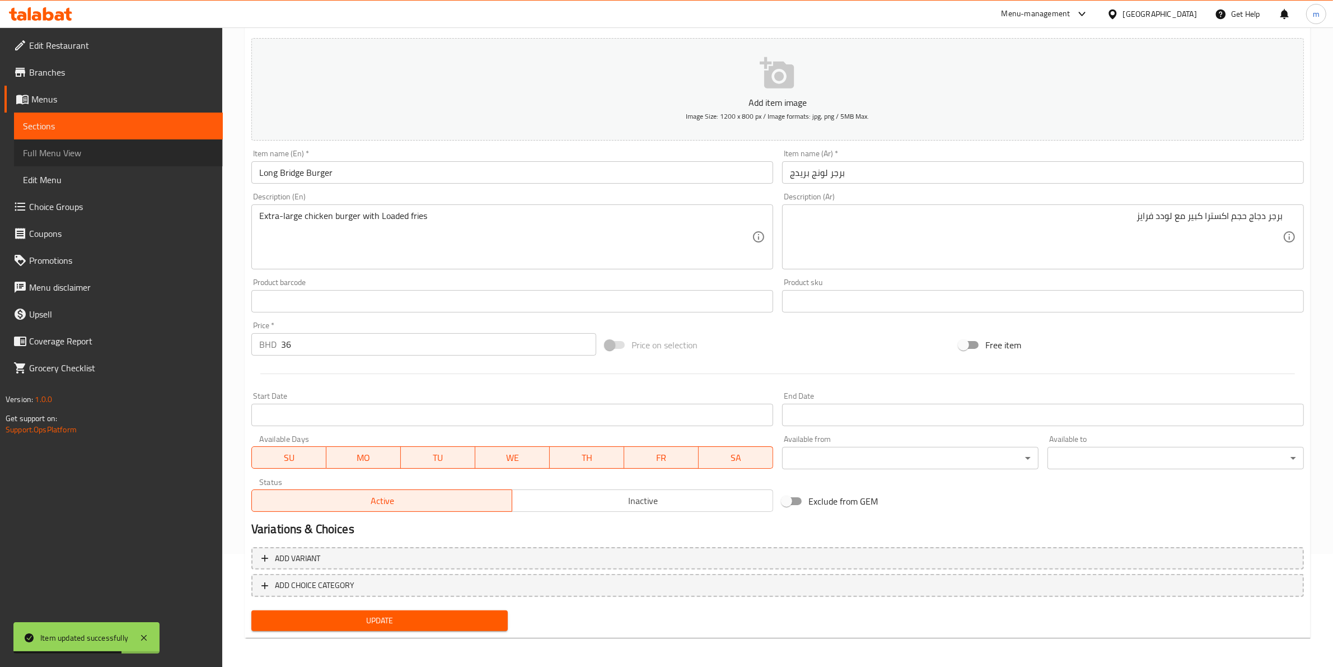
click at [99, 146] on span "Full Menu View" at bounding box center [118, 152] width 191 height 13
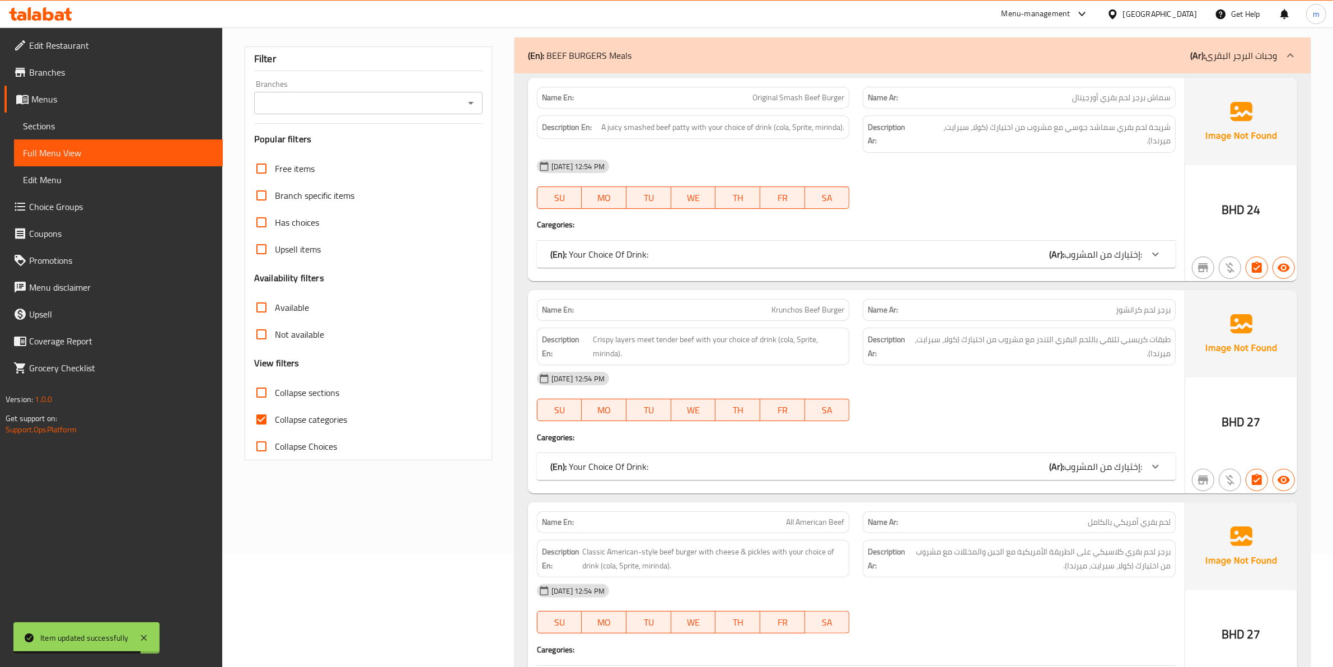
click at [282, 423] on span "Collapse categories" at bounding box center [311, 419] width 72 height 13
click at [275, 423] on input "Collapse categories" at bounding box center [261, 419] width 27 height 27
checkbox input "false"
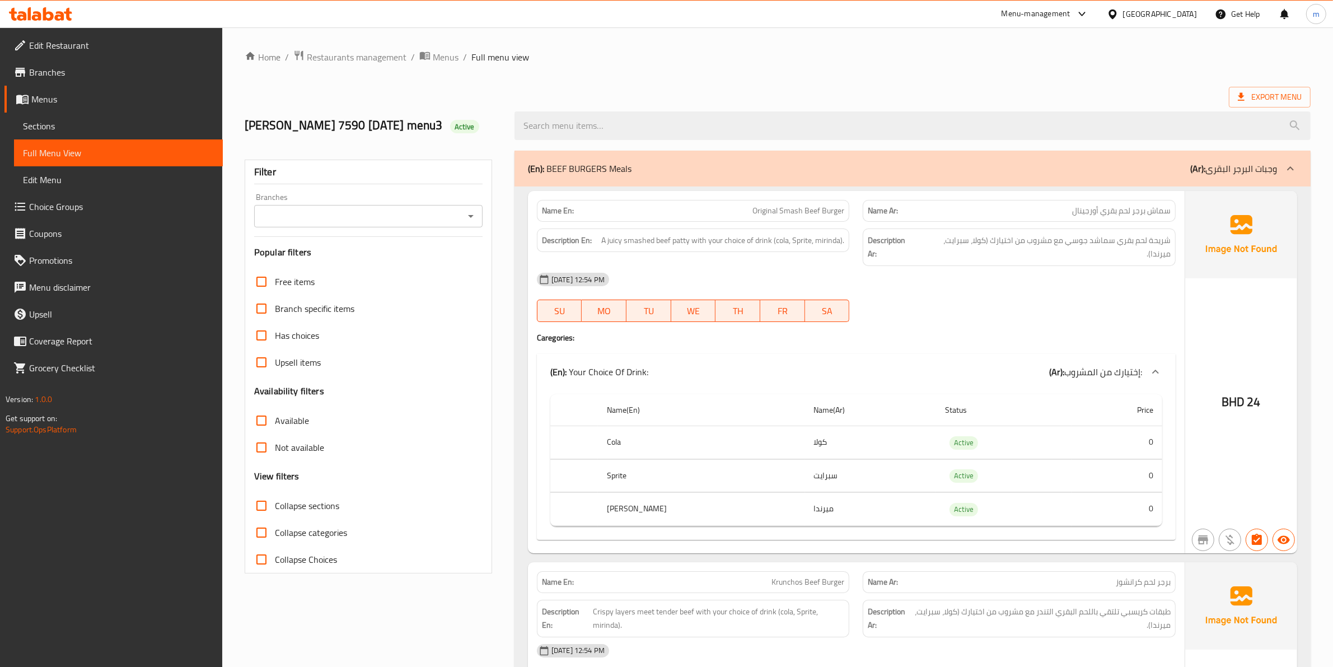
click at [1246, 90] on span "Export Menu" at bounding box center [1270, 97] width 64 height 14
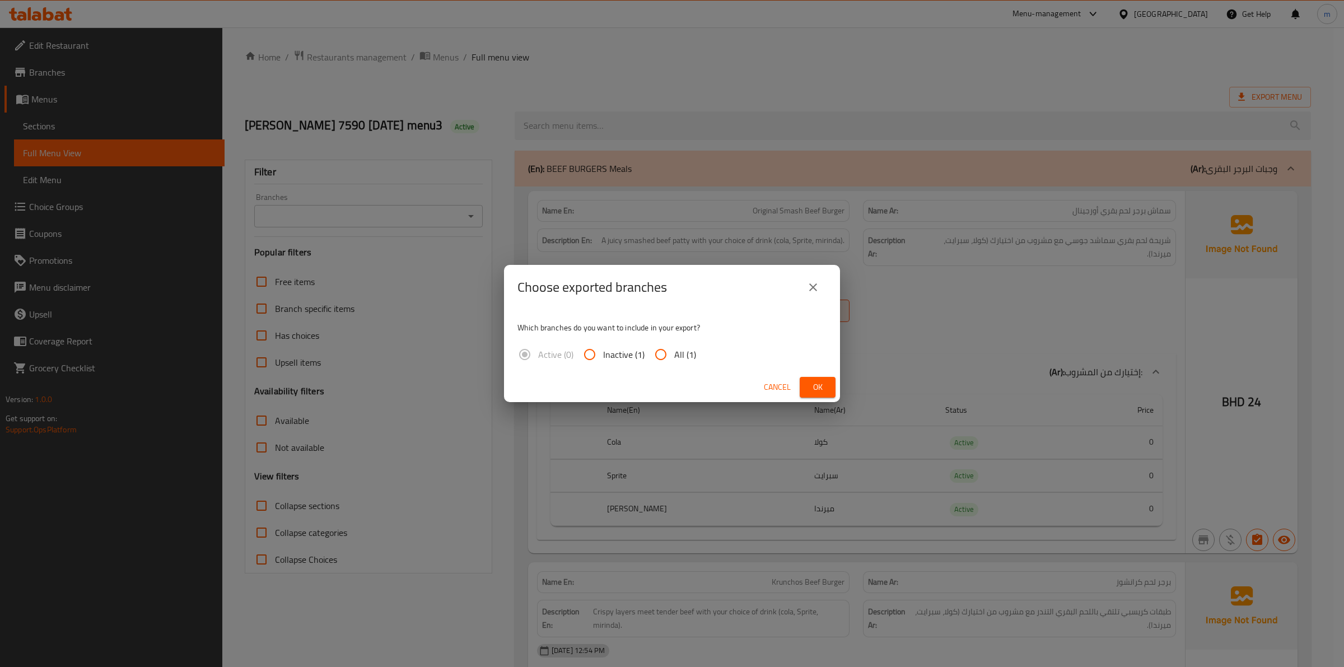
click at [674, 351] on span "All (1)" at bounding box center [685, 354] width 22 height 13
click at [673, 351] on input "All (1)" at bounding box center [660, 354] width 27 height 27
radio input "true"
click at [843, 384] on div "Choose exported branches Which branches do you want to include in your export? …" at bounding box center [672, 333] width 1344 height 667
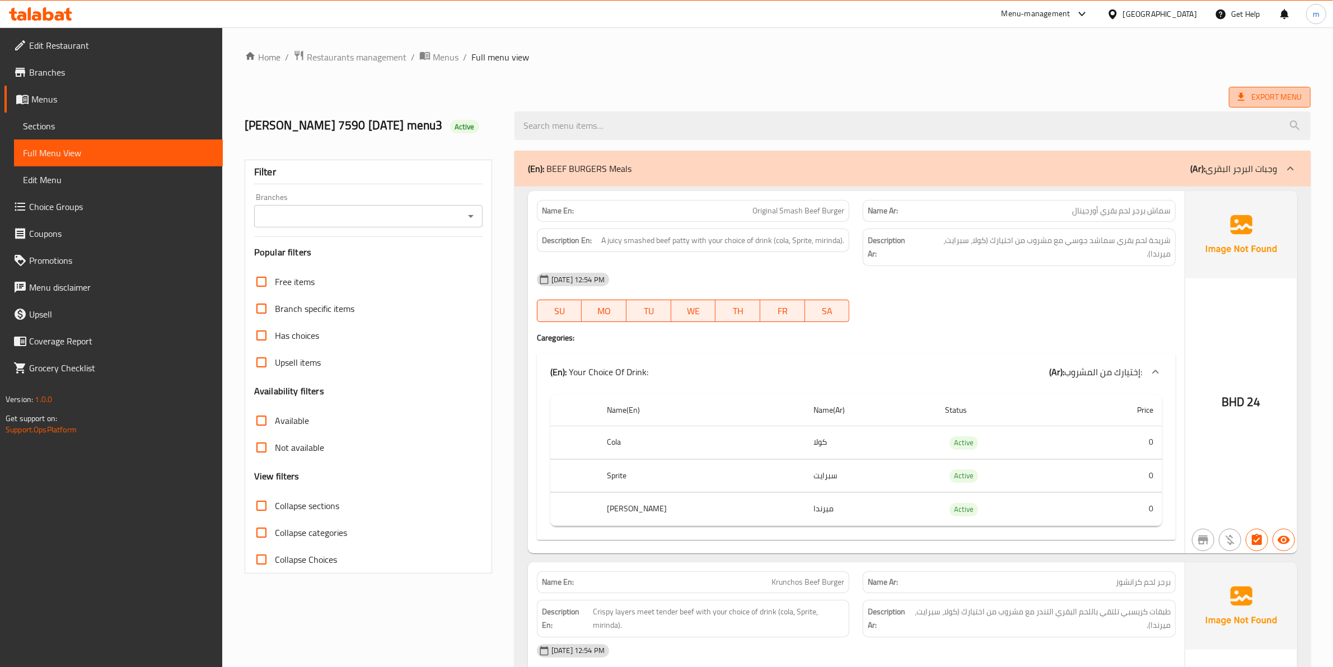
click at [1285, 101] on span "Export Menu" at bounding box center [1270, 97] width 64 height 14
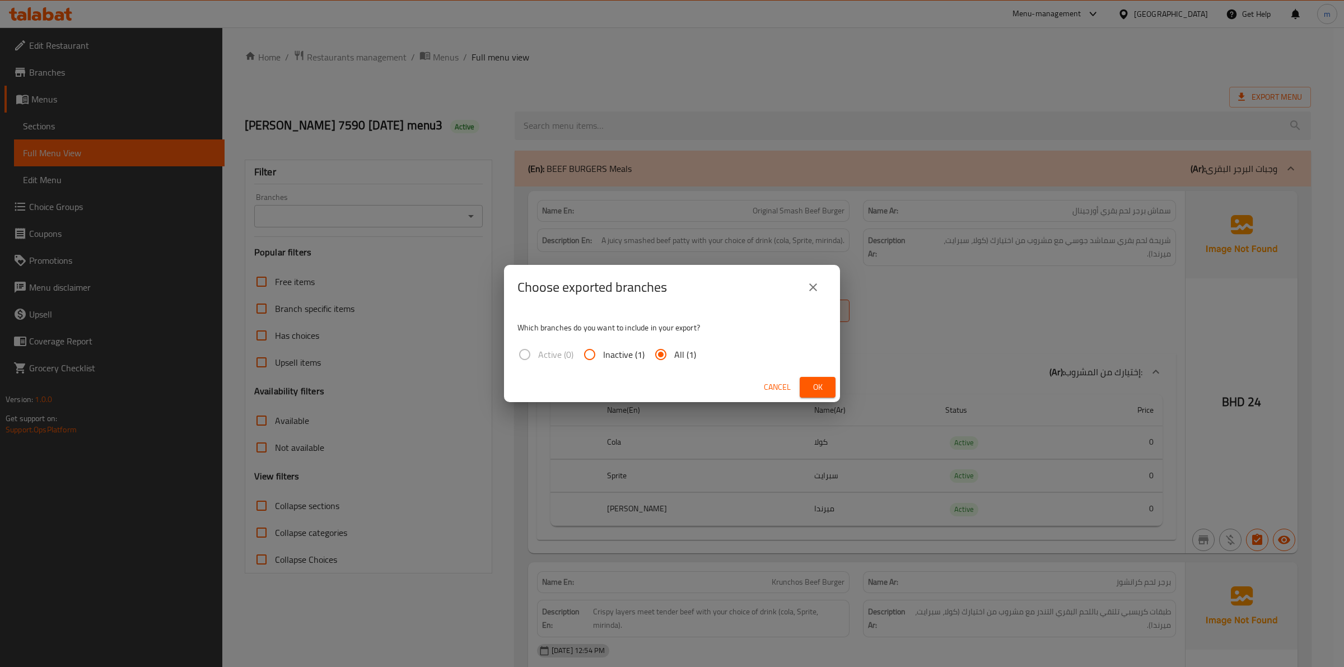
click at [816, 380] on span "Ok" at bounding box center [817, 387] width 18 height 14
